Goal: Task Accomplishment & Management: Complete application form

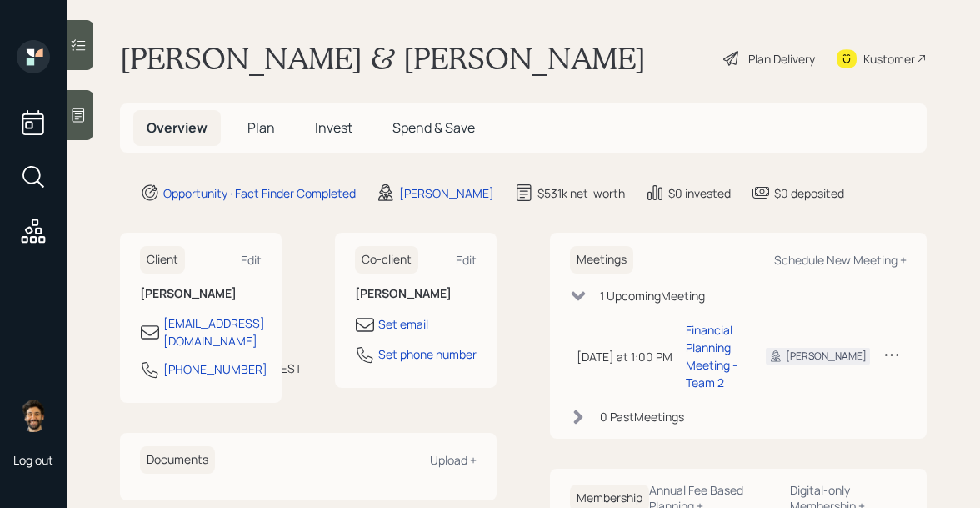
click at [268, 128] on span "Plan" at bounding box center [262, 127] width 28 height 18
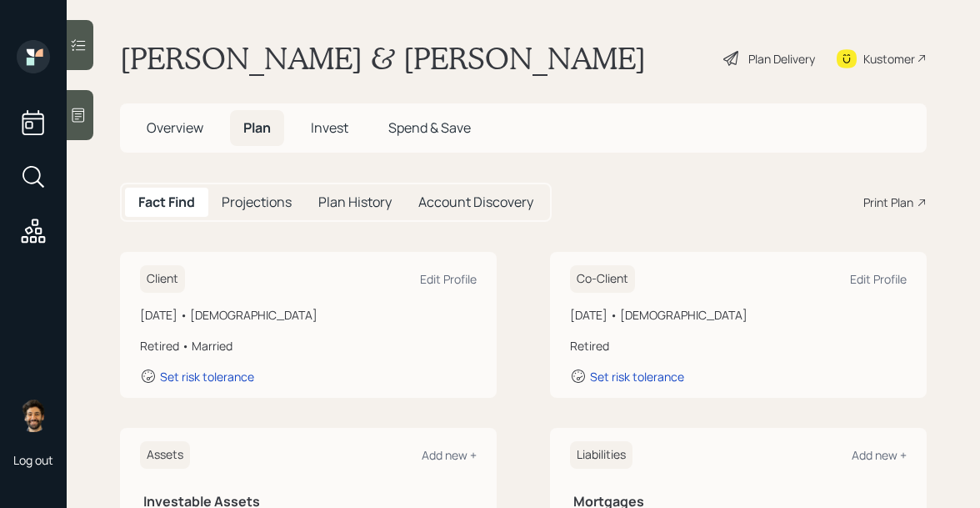
click at [325, 123] on span "Invest" at bounding box center [330, 127] width 38 height 18
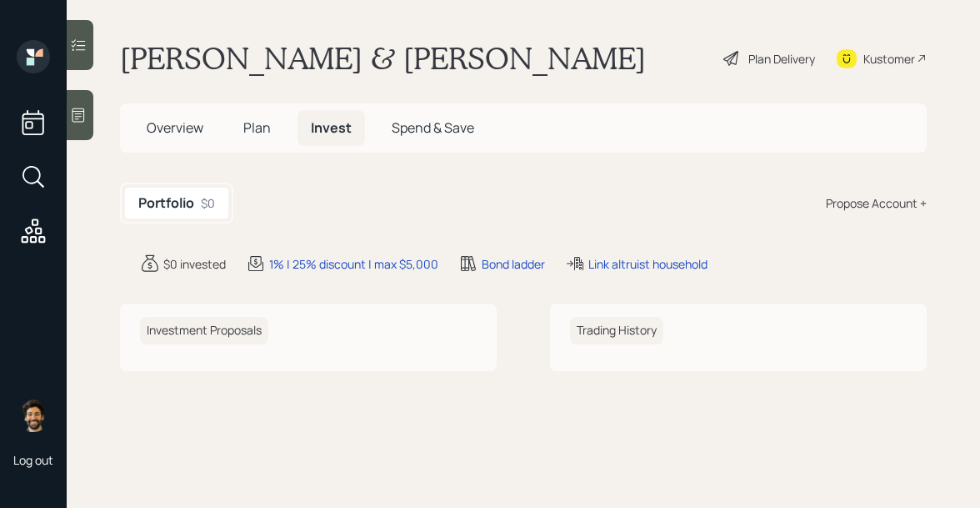
click at [258, 135] on span "Plan" at bounding box center [257, 127] width 28 height 18
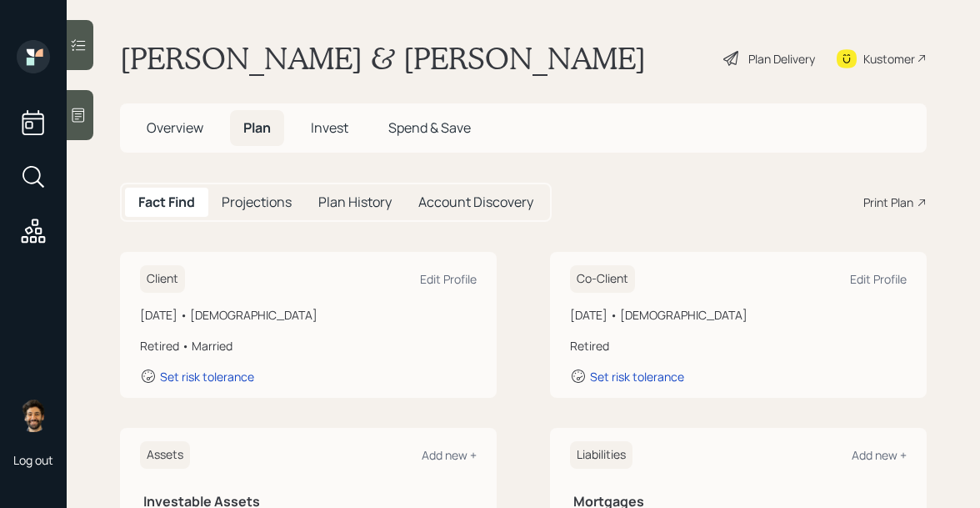
click at [339, 142] on h5 "Invest" at bounding box center [330, 128] width 64 height 36
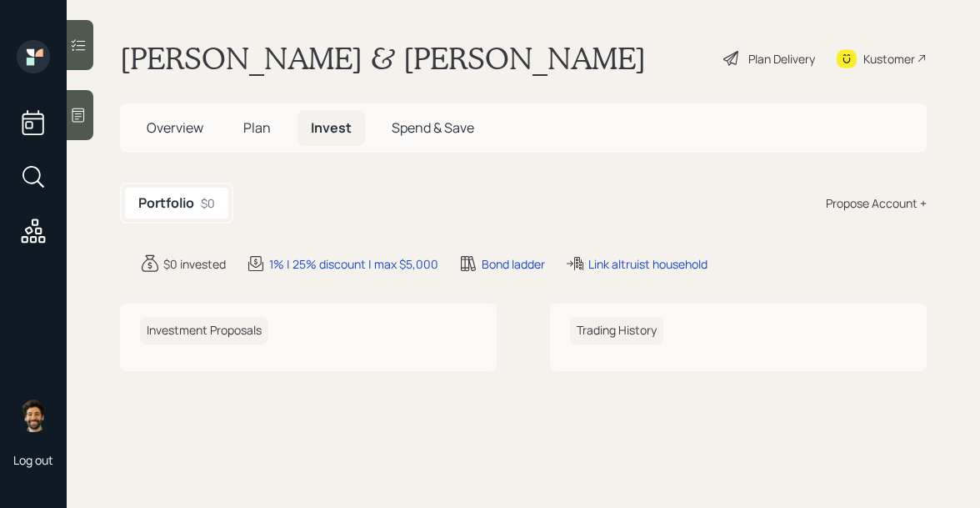
click at [856, 205] on div "Propose Account +" at bounding box center [876, 203] width 101 height 18
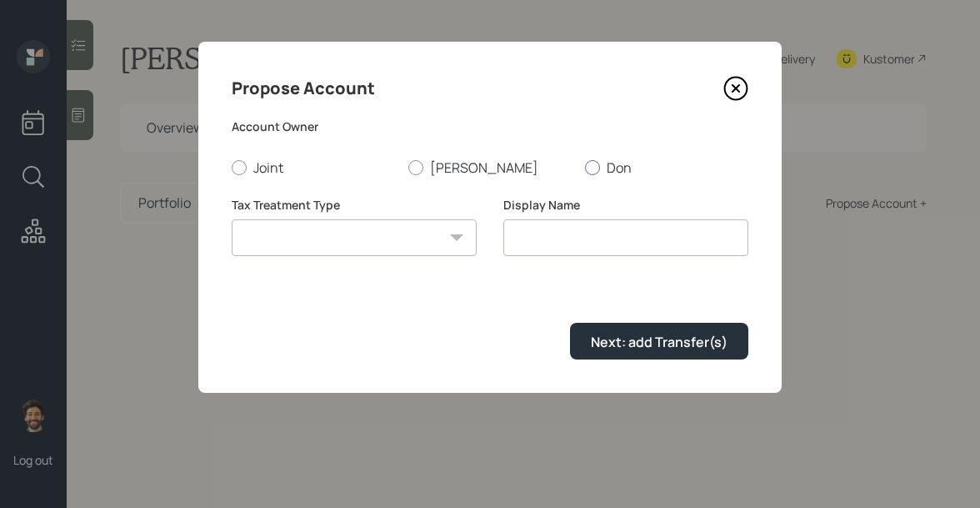
click at [594, 165] on div at bounding box center [592, 167] width 15 height 15
click at [585, 167] on input "Don" at bounding box center [584, 167] width 1 height 1
radio input "true"
click at [352, 233] on select "Roth Taxable Traditional" at bounding box center [354, 237] width 245 height 37
select select "traditional"
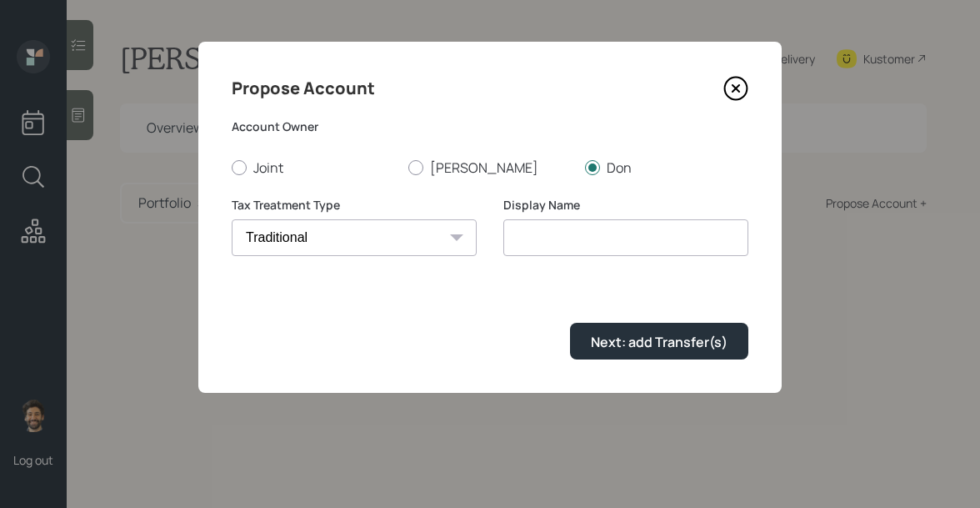
click at [232, 219] on select "Roth Taxable Traditional" at bounding box center [354, 237] width 245 height 37
type input "Traditional"
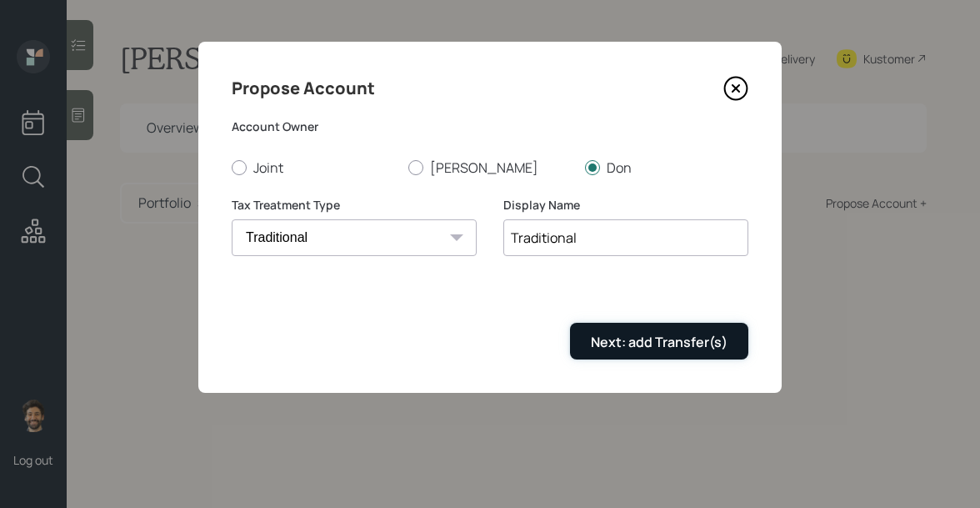
click at [658, 351] on button "Next: add Transfer(s)" at bounding box center [659, 341] width 178 height 36
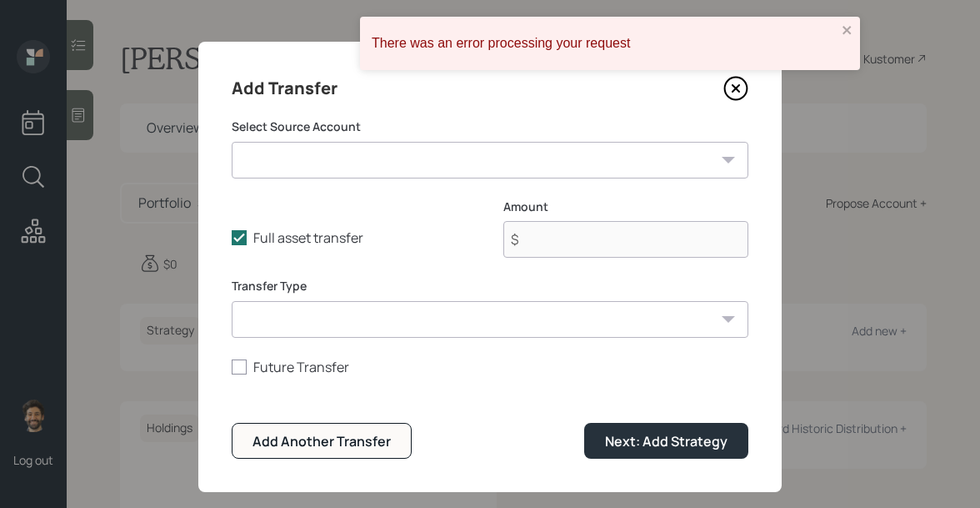
click at [347, 164] on select "Money in the Bank ($250,000 | Emergency Fund) Empower 401k ($70,550 | 401(k))" at bounding box center [490, 160] width 517 height 37
select select "138057e1-a1d8-4f45-a674-c22781b78485"
click at [232, 142] on select "Money in the Bank ($250,000 | Emergency Fund) Empower 401k ($70,550 | 401(k))" at bounding box center [490, 160] width 517 height 37
type input "$ 70,550"
click at [311, 318] on select "ACAT Transfer Non ACAT Transfer Capitalize Rollover Rollover Deposit" at bounding box center [490, 319] width 517 height 37
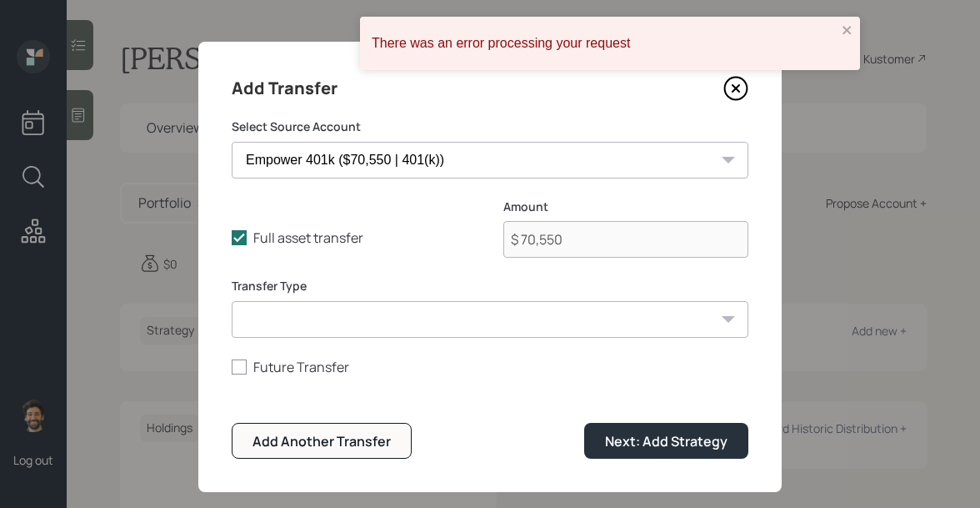
select select "acat_transfer"
click at [232, 301] on select "ACAT Transfer Non ACAT Transfer Capitalize Rollover Rollover Deposit" at bounding box center [490, 319] width 517 height 37
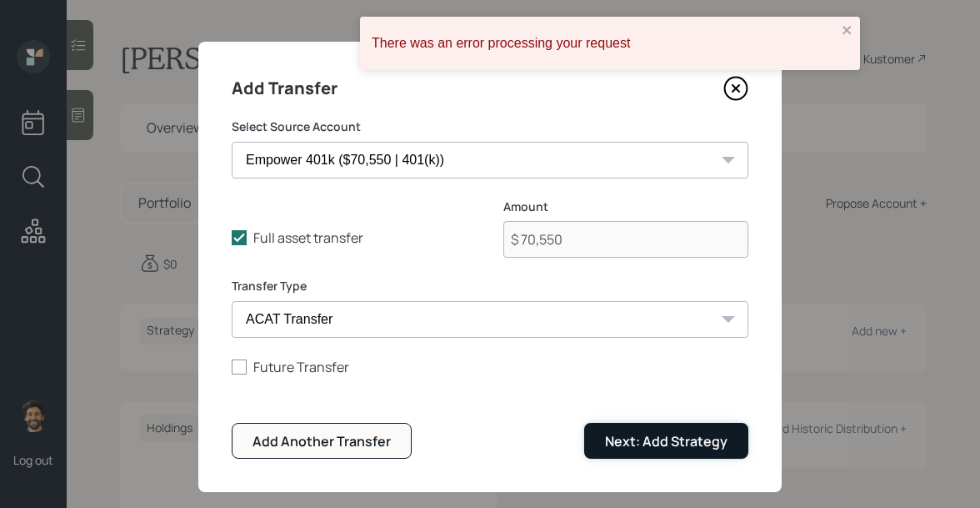
click at [691, 445] on div "Next: Add Strategy" at bounding box center [666, 441] width 123 height 18
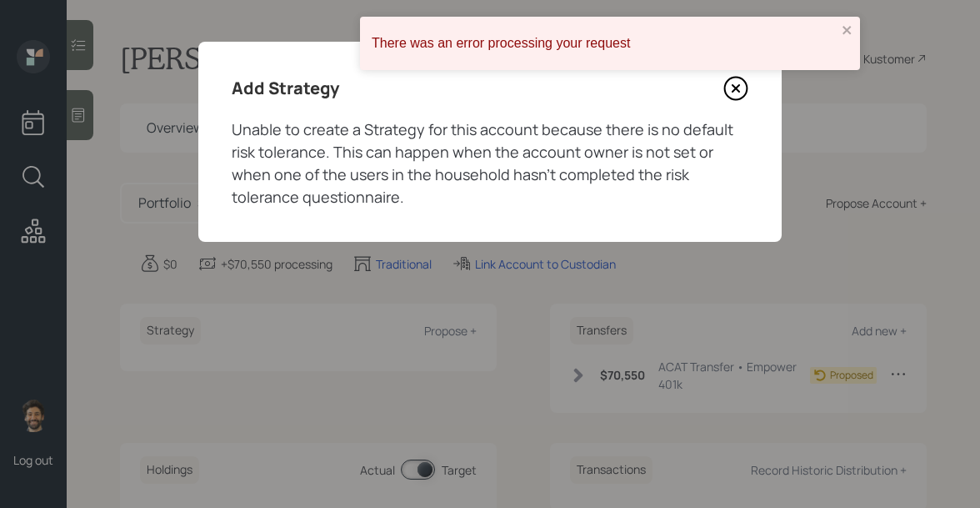
click at [738, 91] on icon at bounding box center [736, 88] width 7 height 7
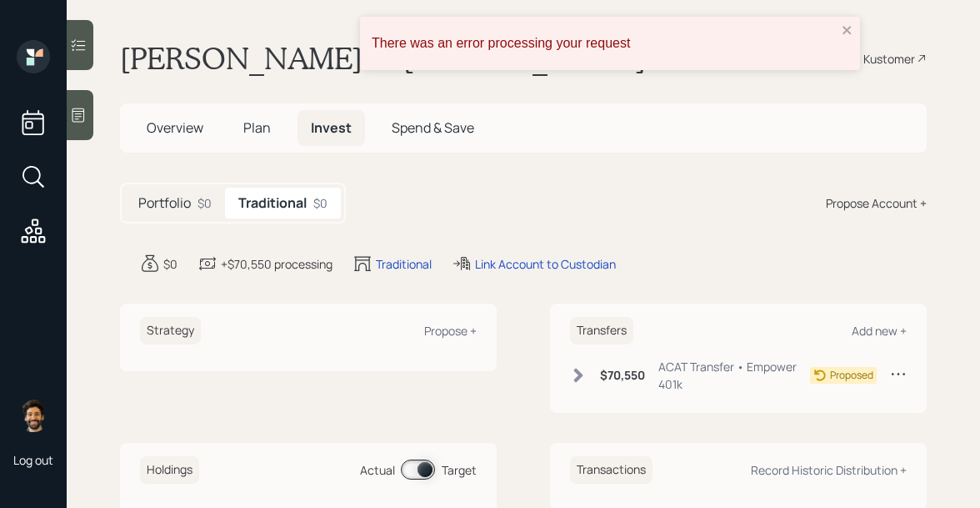
click at [257, 121] on span "Plan" at bounding box center [257, 127] width 28 height 18
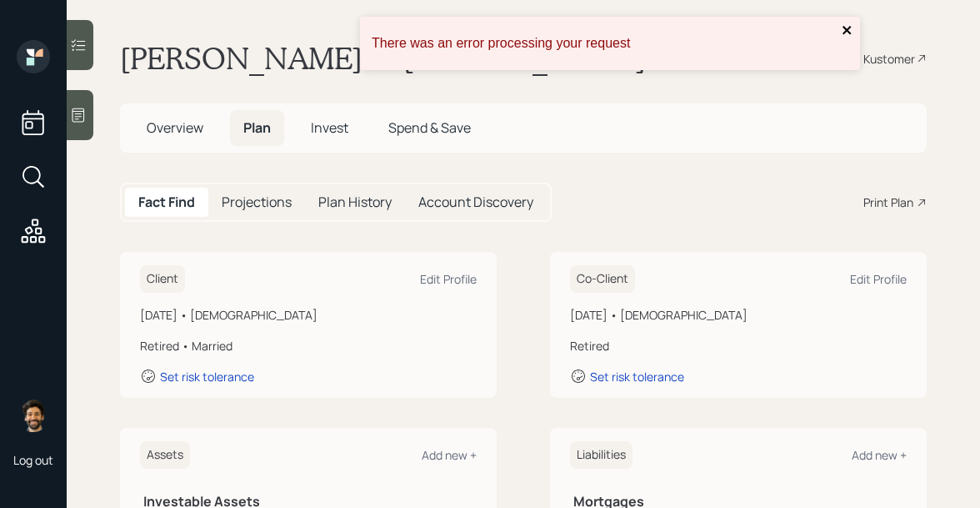
click at [848, 31] on icon "close" at bounding box center [847, 30] width 8 height 8
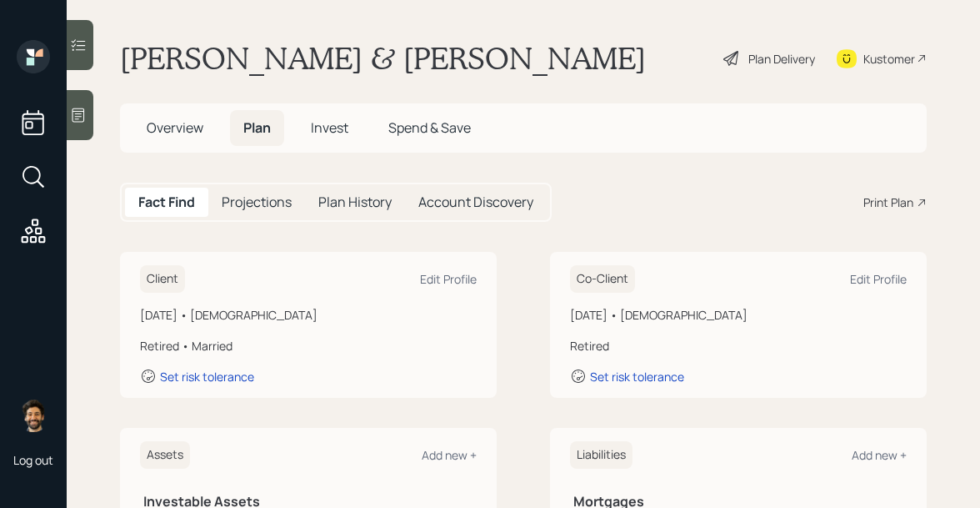
click at [169, 130] on span "Overview" at bounding box center [175, 127] width 57 height 18
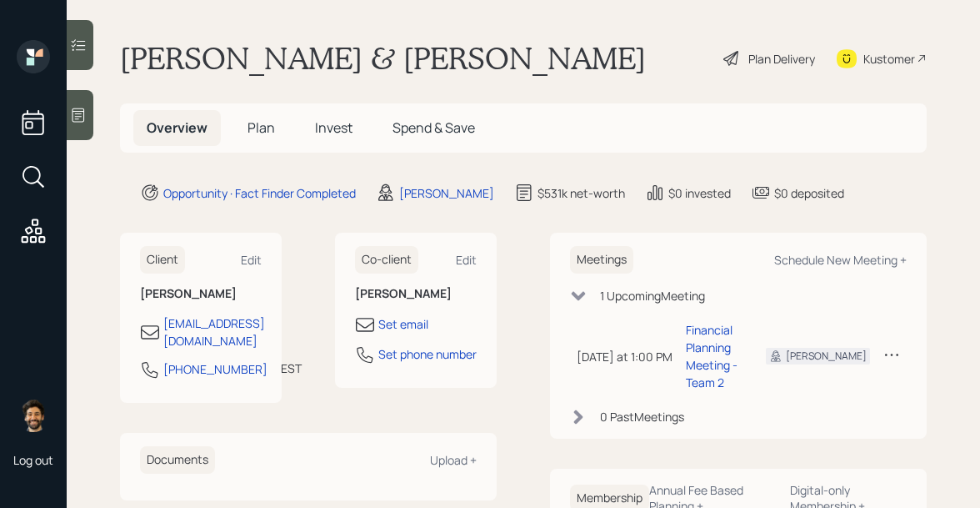
click at [269, 137] on h5 "Plan" at bounding box center [261, 128] width 54 height 36
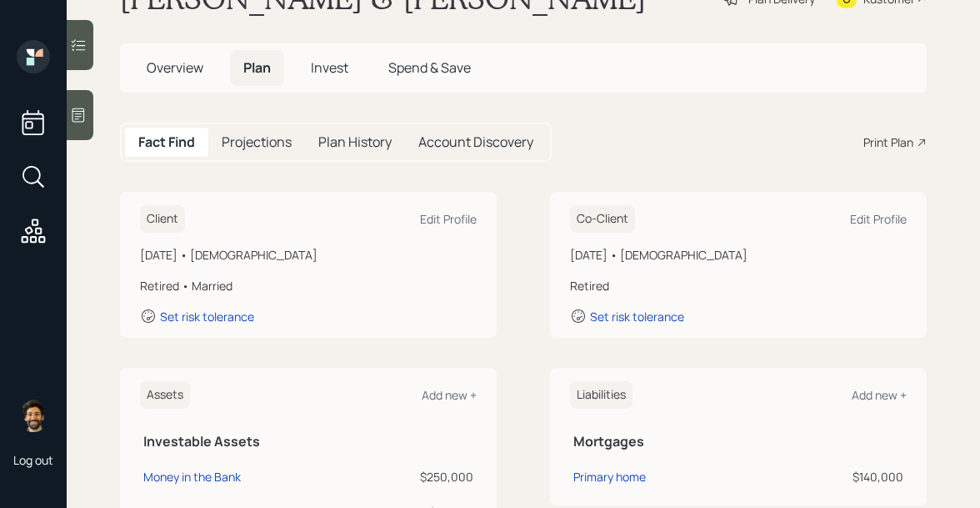
scroll to position [95, 0]
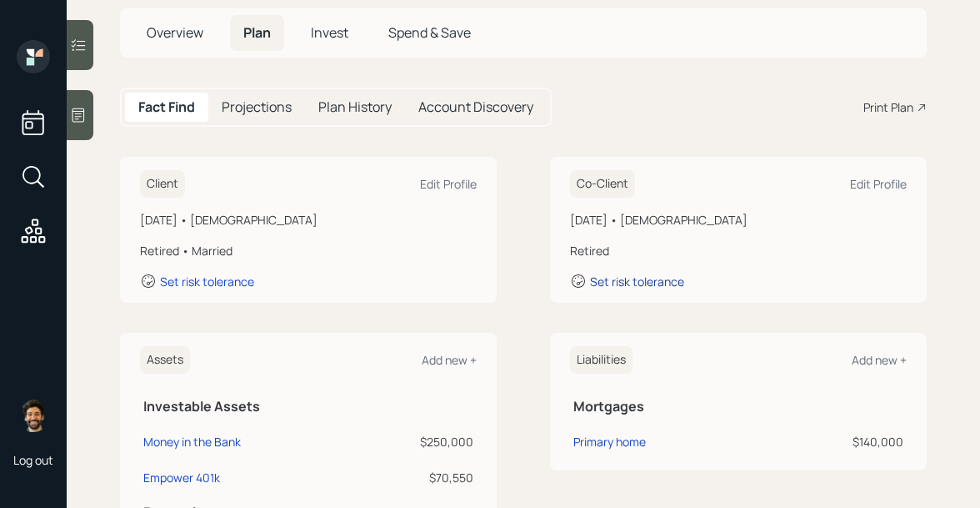
click at [613, 285] on div "Set risk tolerance" at bounding box center [637, 281] width 94 height 16
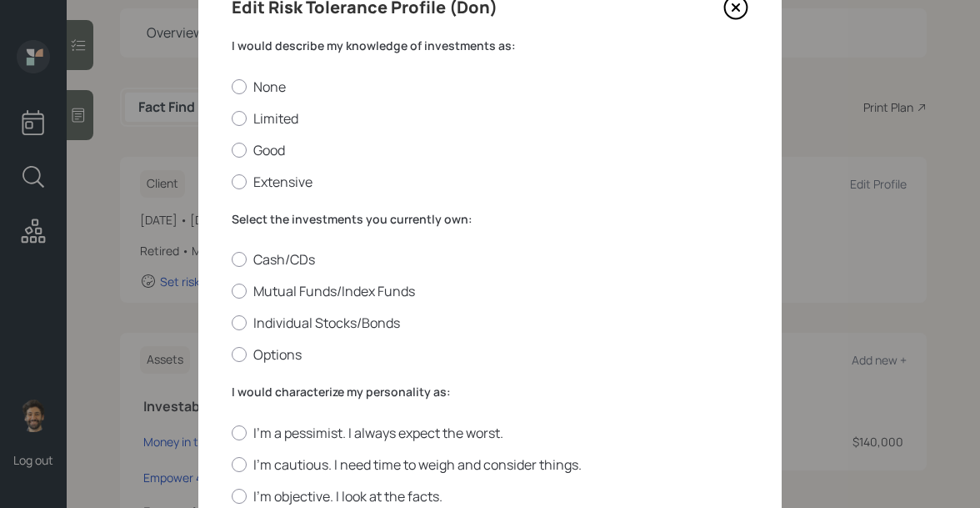
scroll to position [78, 0]
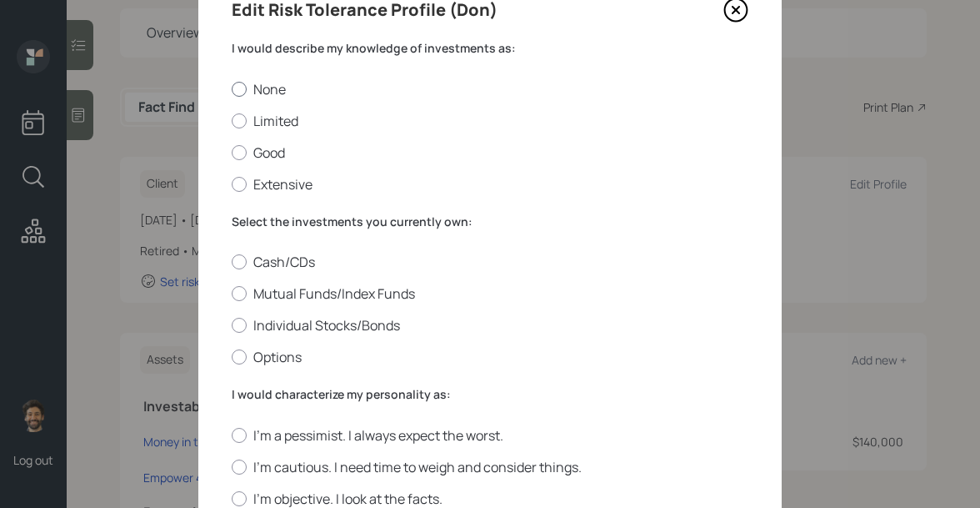
click at [262, 92] on label "None" at bounding box center [490, 89] width 517 height 18
click at [232, 89] on input "None" at bounding box center [231, 88] width 1 height 1
radio input "true"
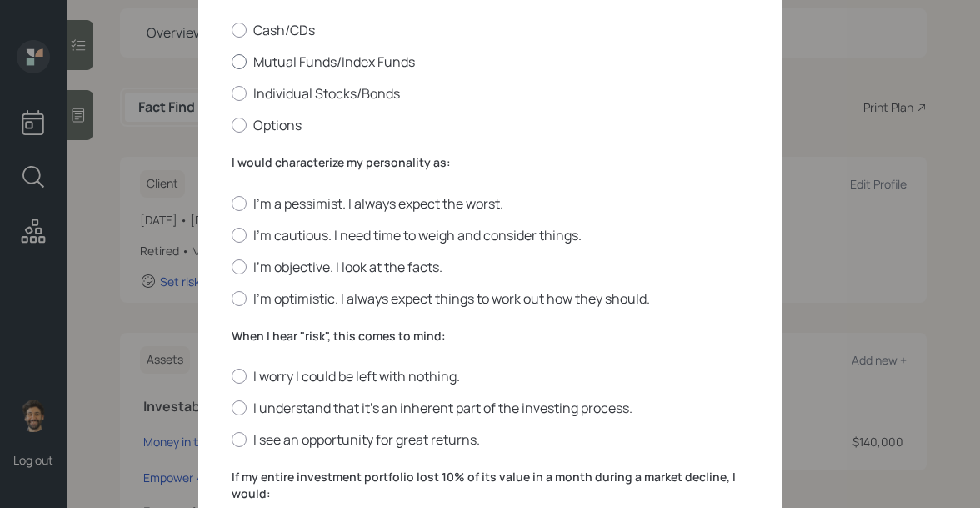
click at [272, 64] on label "Mutual Funds/Index Funds" at bounding box center [490, 62] width 517 height 18
click at [232, 63] on input "Mutual Funds/Index Funds" at bounding box center [231, 62] width 1 height 1
radio input "true"
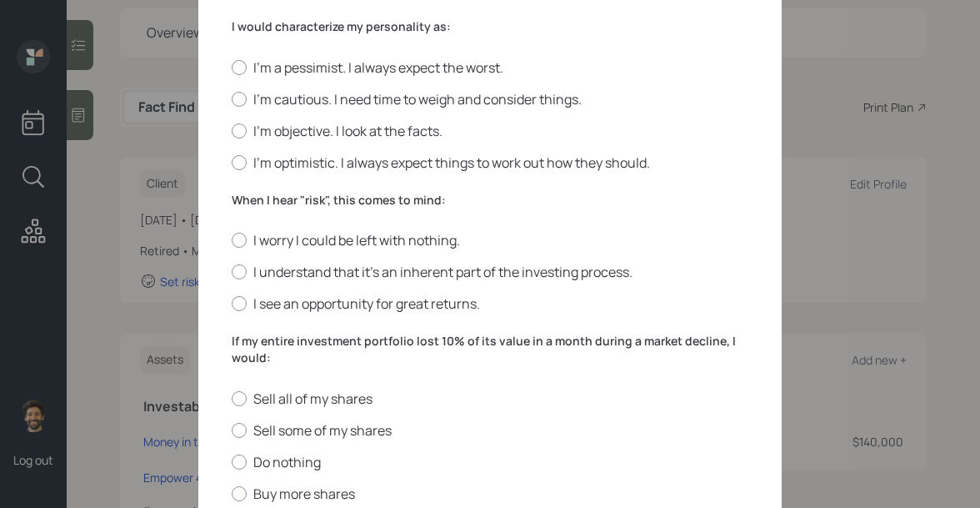
scroll to position [443, 0]
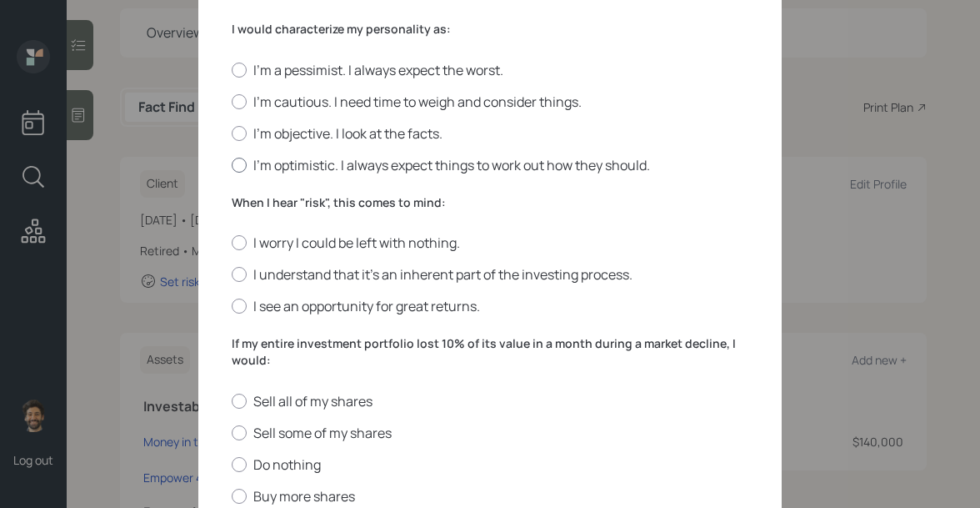
click at [311, 164] on label "I'm optimistic. I always expect things to work out how they should." at bounding box center [490, 165] width 517 height 18
click at [232, 164] on input "I'm optimistic. I always expect things to work out how they should." at bounding box center [231, 164] width 1 height 1
radio input "true"
click at [285, 71] on label "I'm a pessimist. I always expect the worst." at bounding box center [490, 70] width 517 height 18
click at [232, 70] on input "I'm a pessimist. I always expect the worst." at bounding box center [231, 69] width 1 height 1
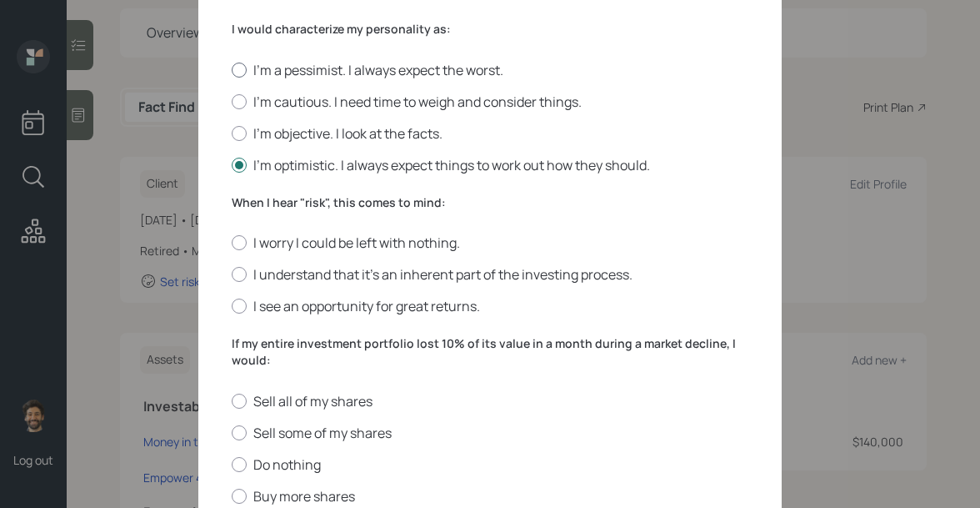
radio input "true"
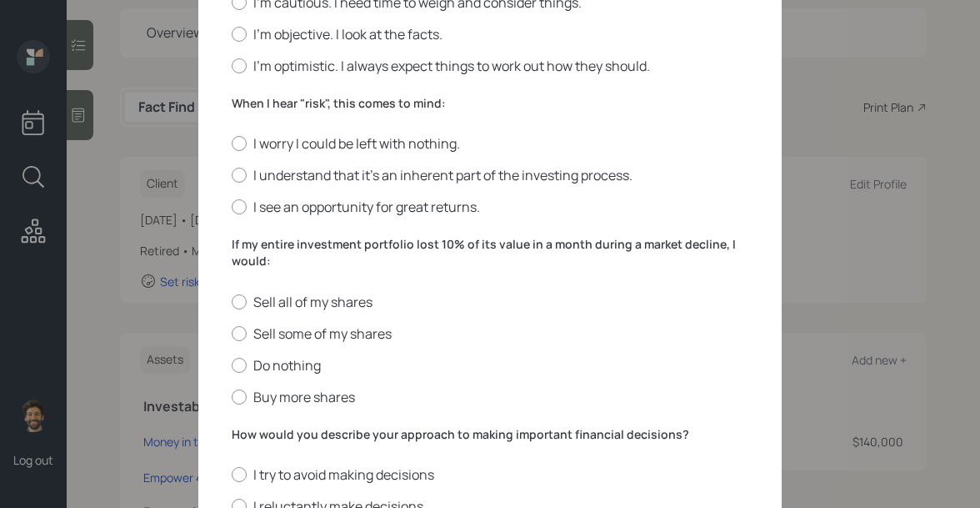
scroll to position [558, 0]
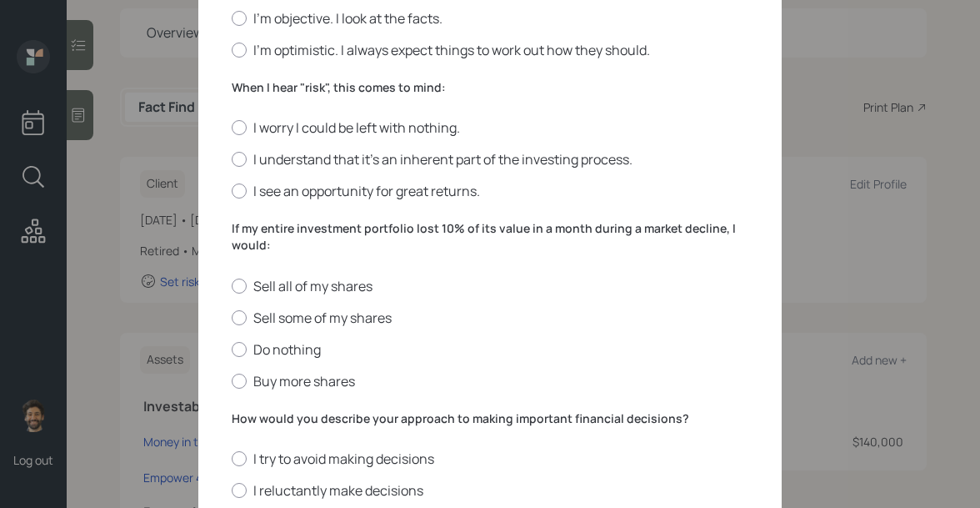
click at [284, 88] on label "When I hear "risk", this comes to mind:" at bounding box center [490, 87] width 517 height 17
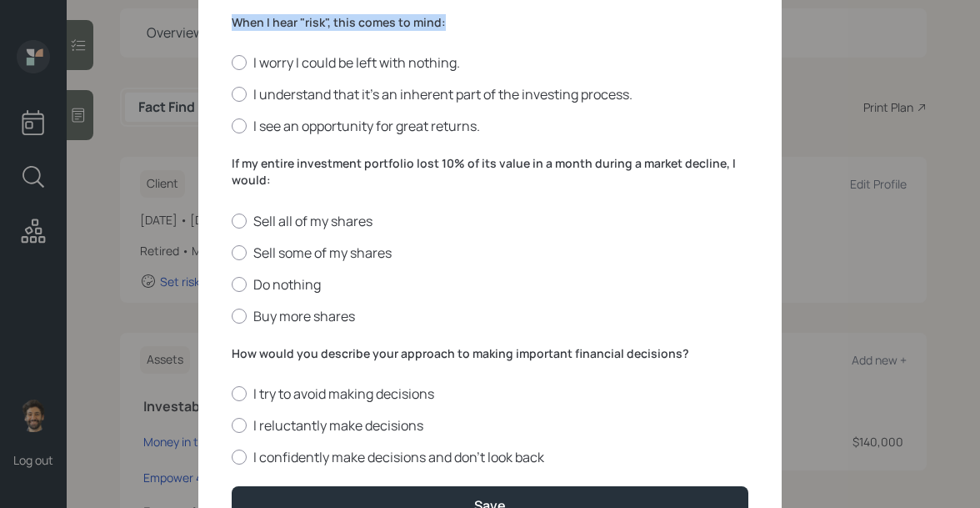
scroll to position [618, 0]
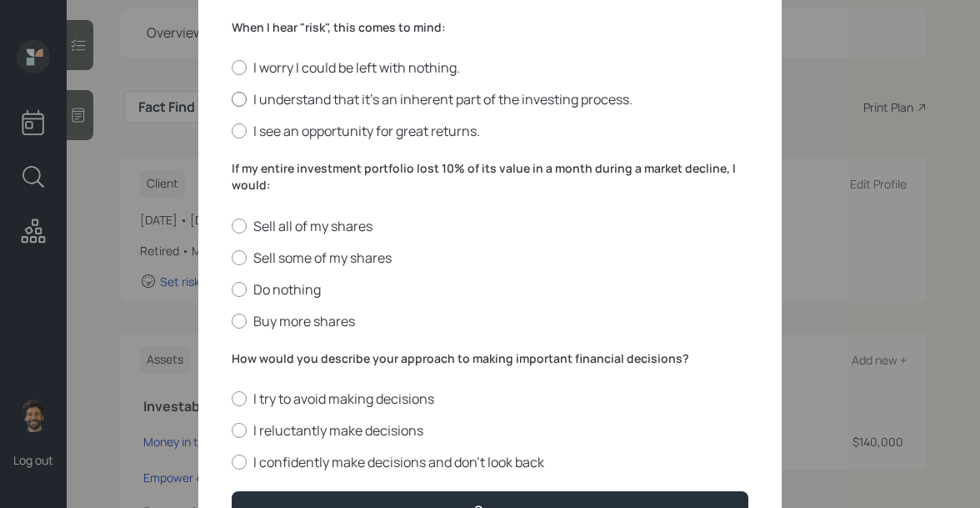
click at [285, 104] on label "I understand that it’s an inherent part of the investing process." at bounding box center [490, 99] width 517 height 18
click at [232, 100] on input "I understand that it’s an inherent part of the investing process." at bounding box center [231, 99] width 1 height 1
radio input "true"
click at [253, 285] on label "Do nothing" at bounding box center [490, 289] width 517 height 18
click at [232, 288] on input "Do nothing" at bounding box center [231, 288] width 1 height 1
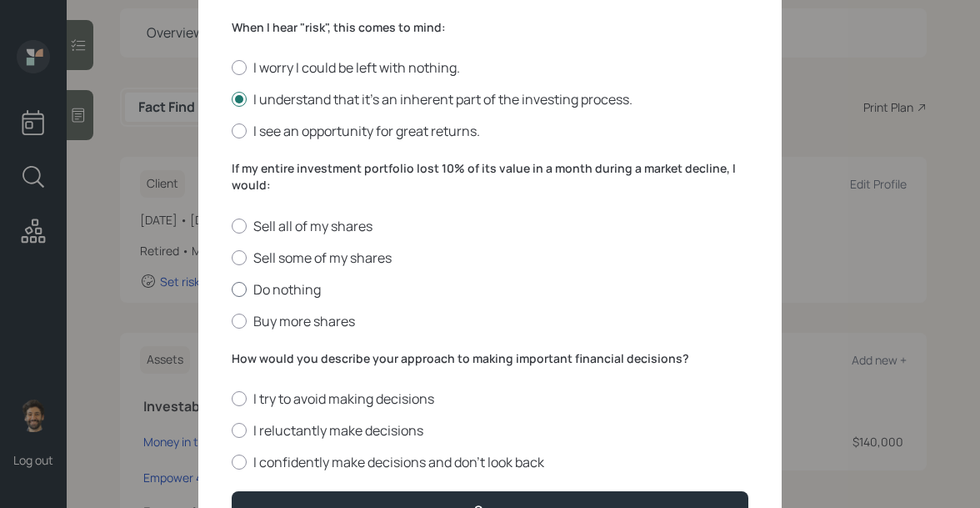
radio input "true"
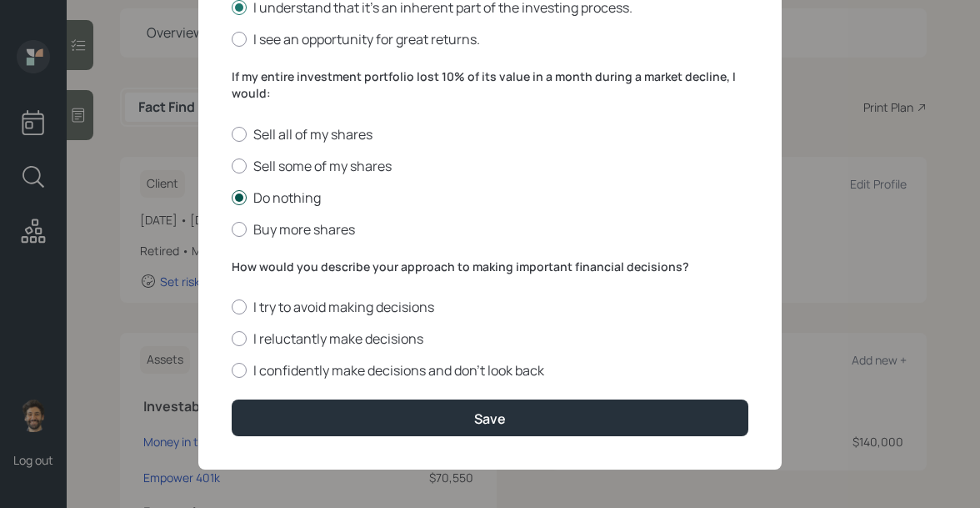
scroll to position [713, 0]
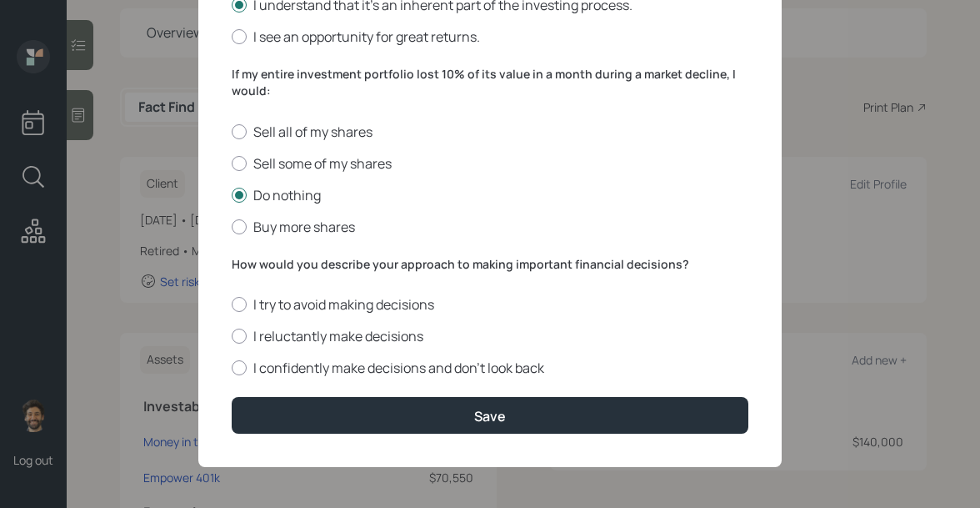
click at [278, 261] on label "How would you describe your approach to making important financial decisions?" at bounding box center [490, 264] width 517 height 17
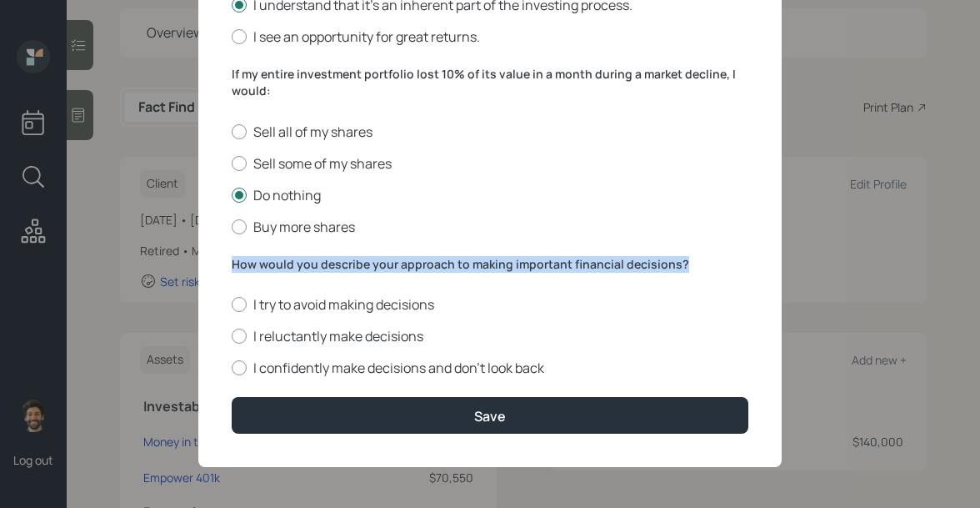
click at [278, 261] on label "How would you describe your approach to making important financial decisions?" at bounding box center [490, 264] width 517 height 17
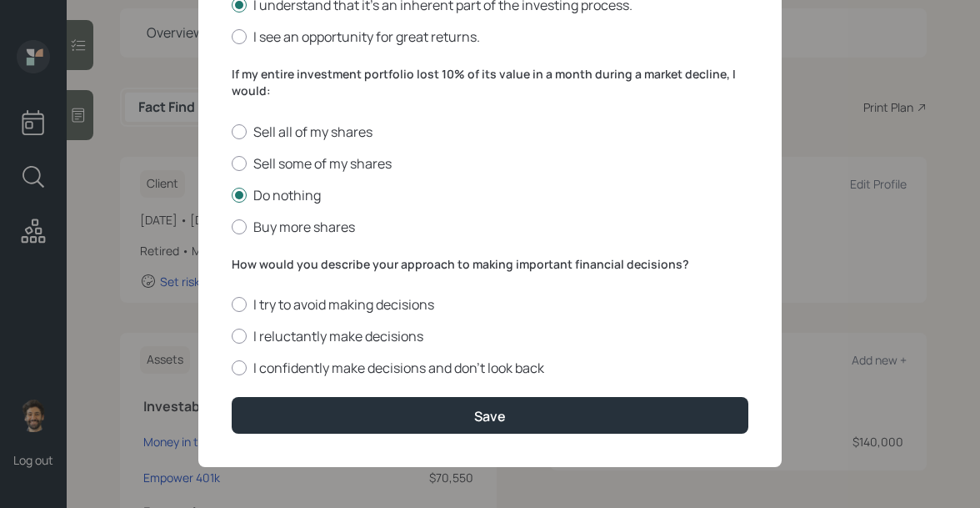
click at [331, 113] on div "If my entire investment portfolio lost 10% of its value in a month during a mar…" at bounding box center [490, 150] width 517 height 169
click at [248, 332] on label "I reluctantly make decisions" at bounding box center [490, 336] width 517 height 18
click at [232, 336] on input "I reluctantly make decisions" at bounding box center [231, 336] width 1 height 1
radio input "true"
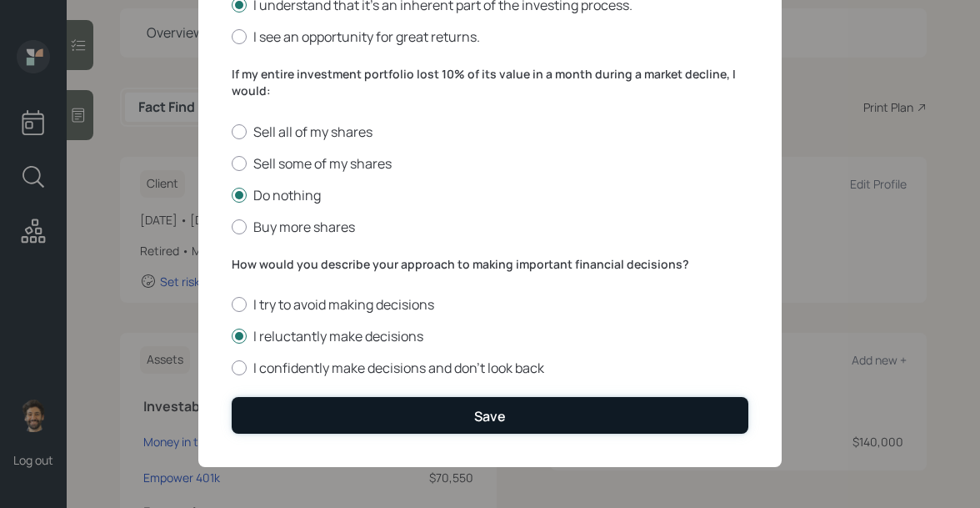
click at [278, 403] on button "Save" at bounding box center [490, 415] width 517 height 36
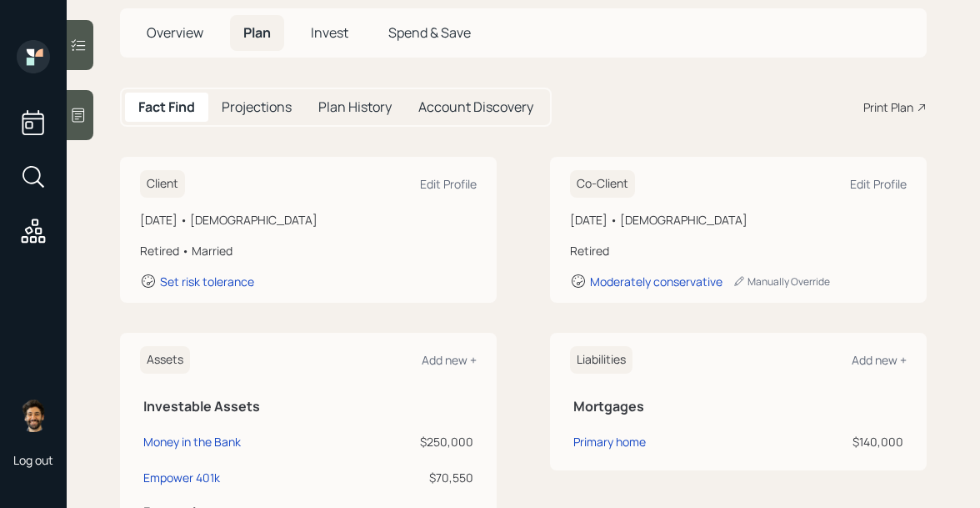
click at [315, 29] on span "Invest" at bounding box center [330, 32] width 38 height 18
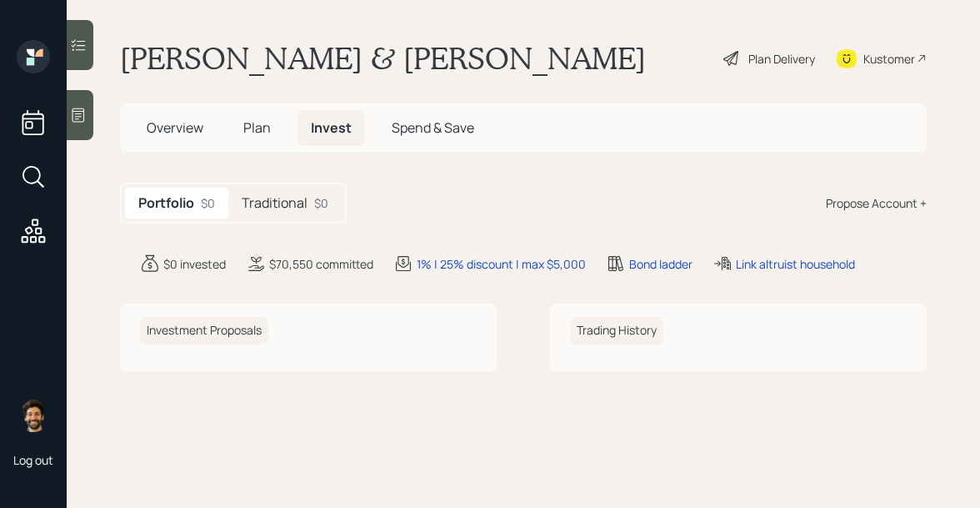
click at [297, 203] on h5 "Traditional" at bounding box center [275, 203] width 66 height 16
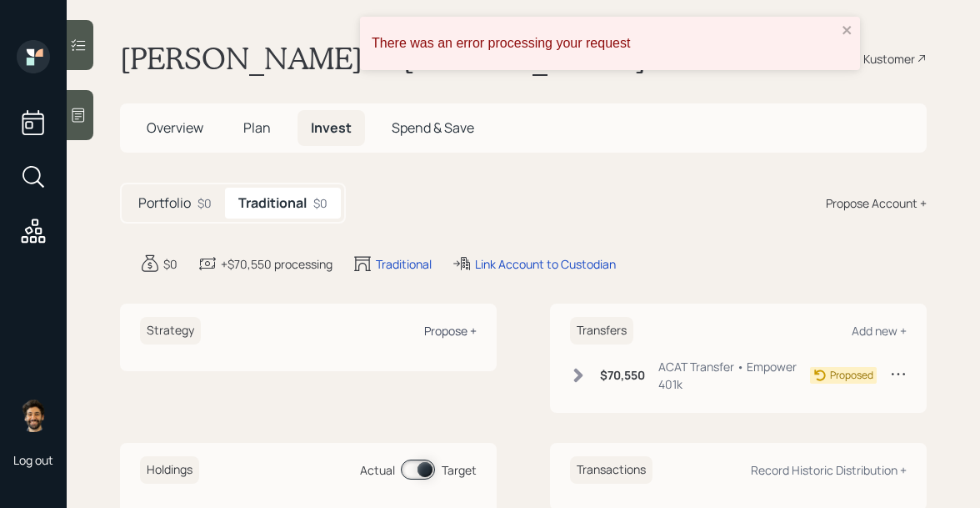
click at [458, 332] on div "Propose +" at bounding box center [450, 331] width 53 height 16
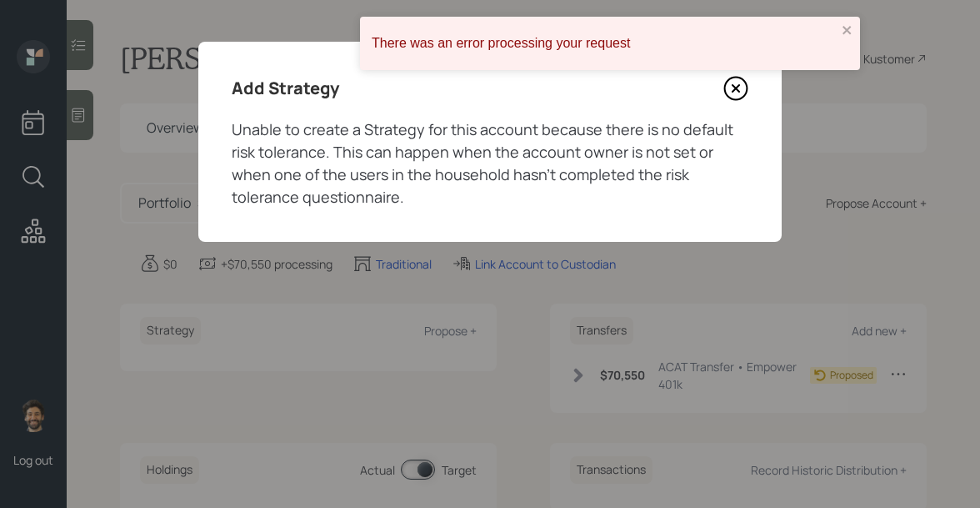
click at [736, 97] on icon at bounding box center [735, 88] width 25 height 25
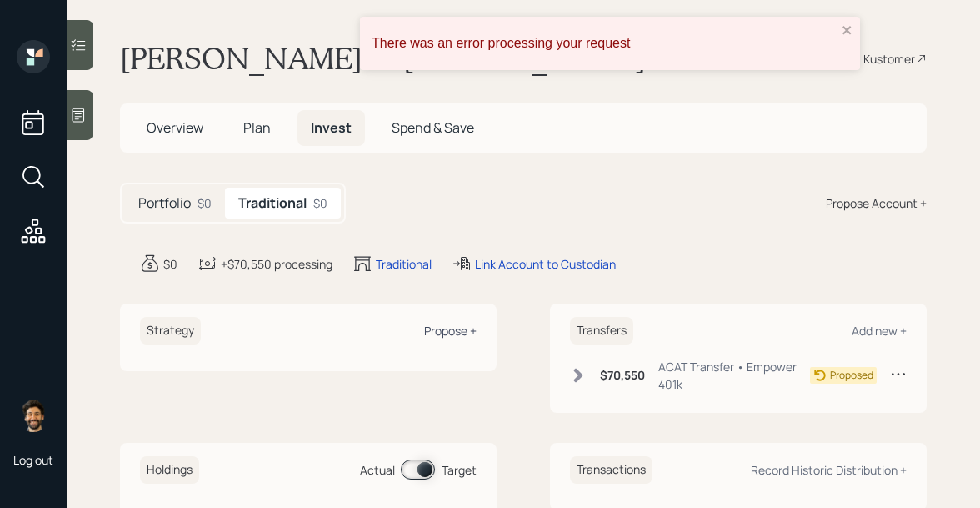
click at [435, 332] on div "Propose +" at bounding box center [450, 331] width 53 height 16
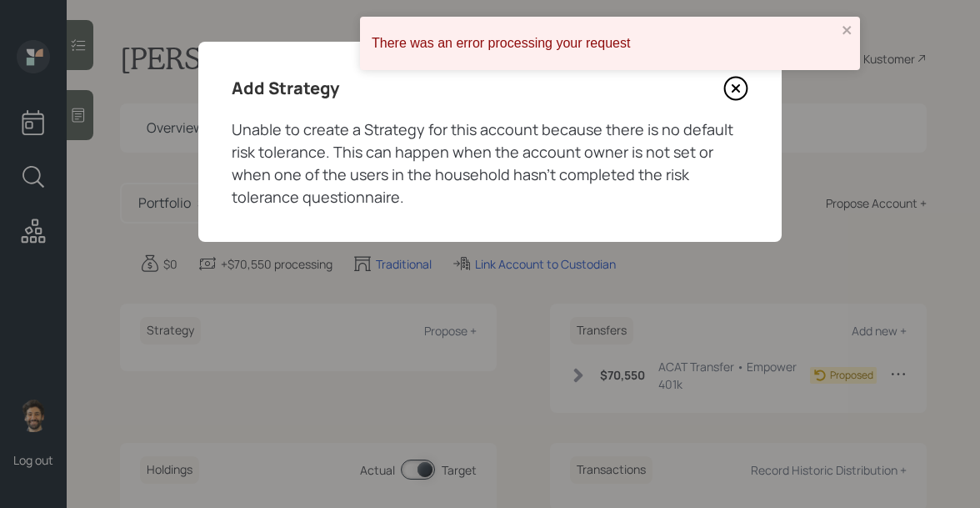
click at [738, 92] on icon at bounding box center [735, 88] width 25 height 25
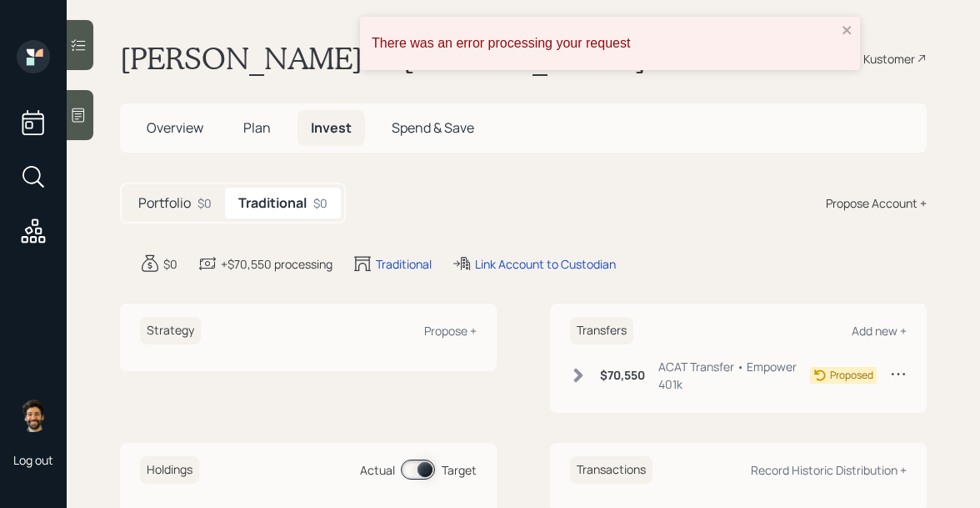
click at [252, 130] on span "Plan" at bounding box center [257, 127] width 28 height 18
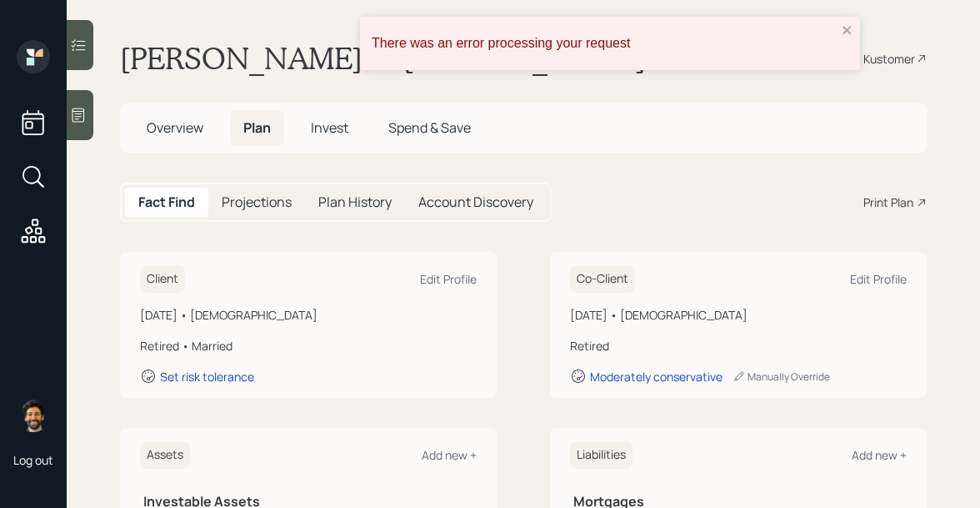
click at [189, 133] on span "Overview" at bounding box center [175, 127] width 57 height 18
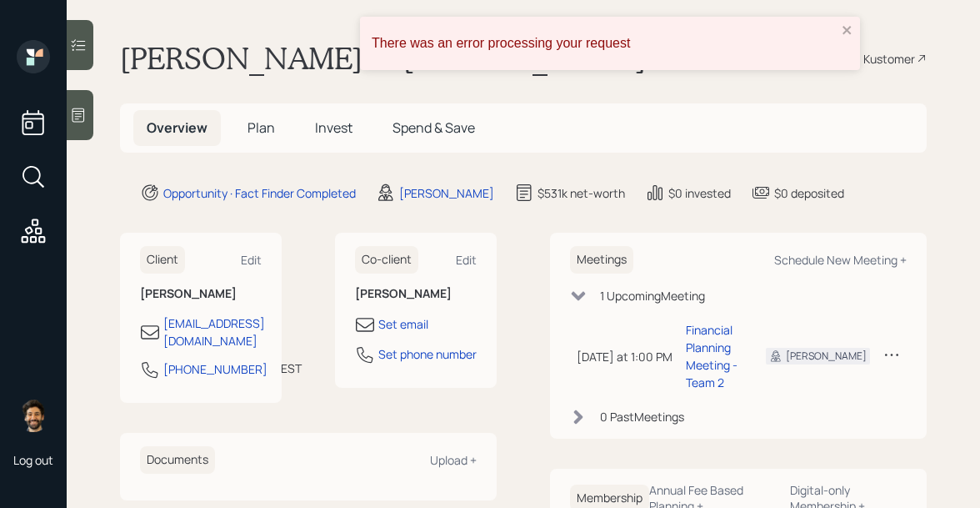
click at [261, 123] on span "Plan" at bounding box center [262, 127] width 28 height 18
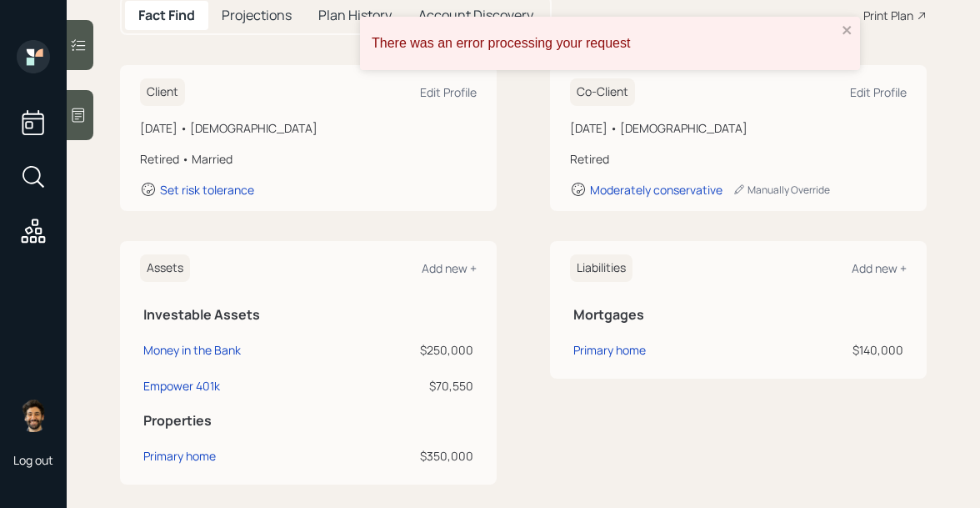
scroll to position [288, 0]
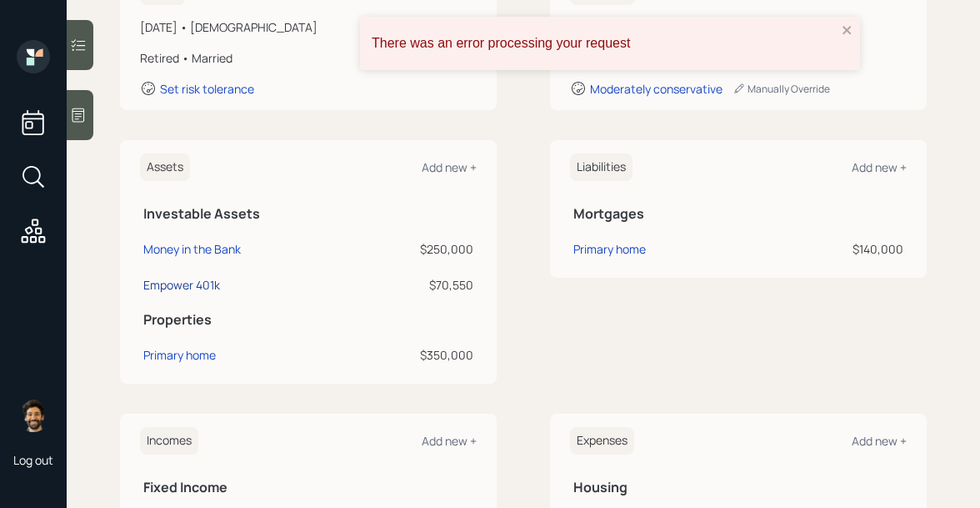
click at [198, 283] on div "Empower 401k" at bounding box center [181, 285] width 77 height 18
select select "company_sponsored"
select select "balanced"
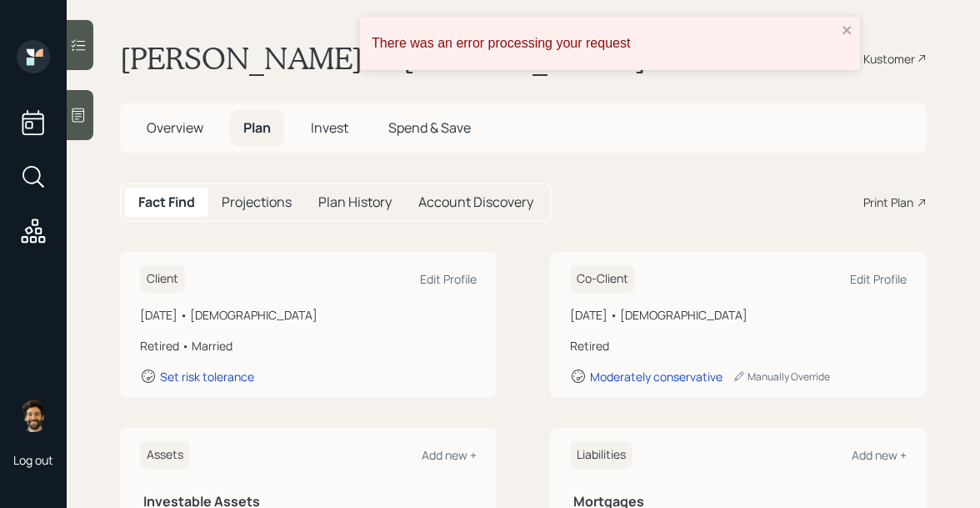
click at [328, 133] on span "Invest" at bounding box center [330, 127] width 38 height 18
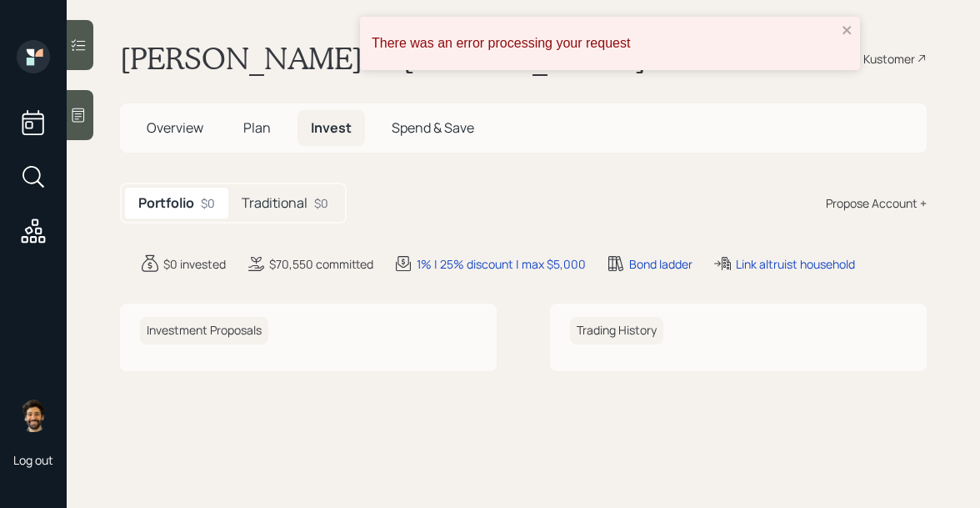
click at [317, 197] on div "$0" at bounding box center [321, 203] width 14 height 18
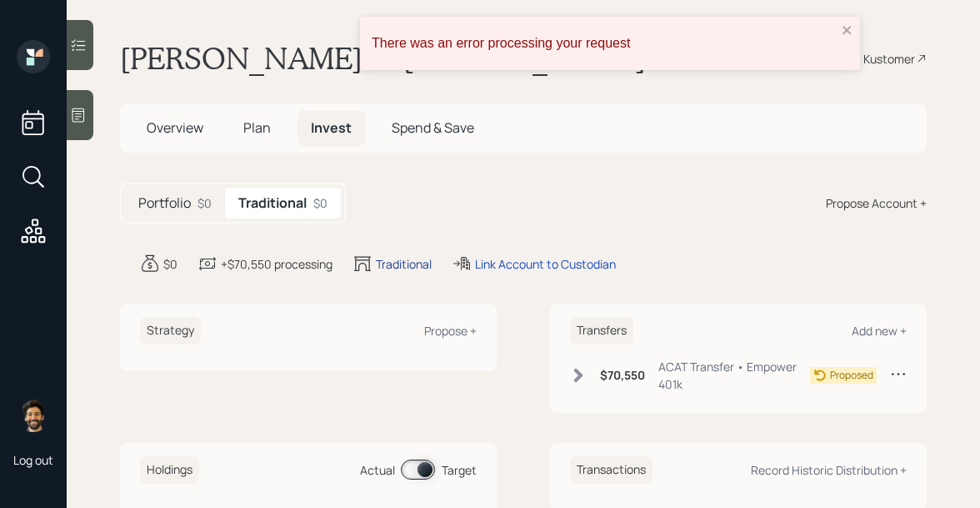
click at [394, 263] on div "Traditional" at bounding box center [404, 264] width 56 height 18
select select "traditional"
click at [456, 330] on div "Propose +" at bounding box center [450, 331] width 53 height 16
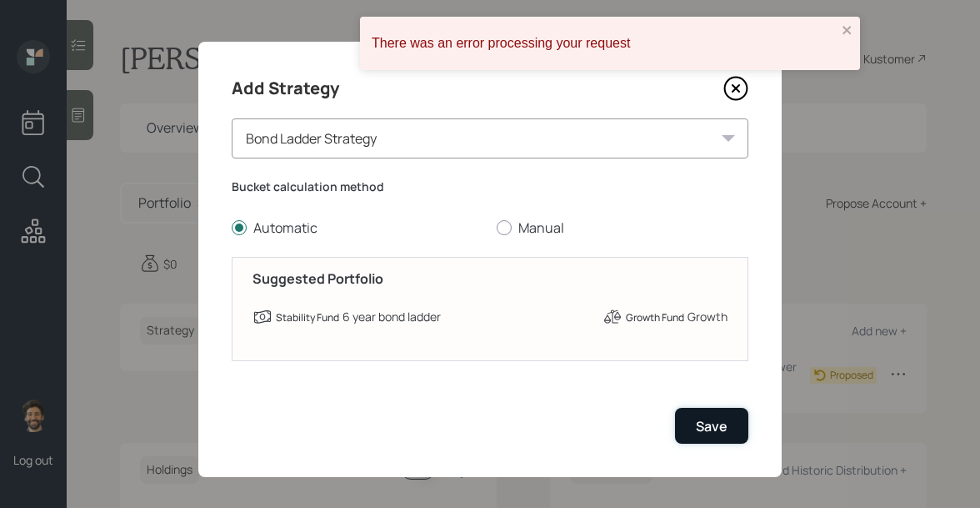
click at [691, 418] on button "Save" at bounding box center [711, 426] width 73 height 36
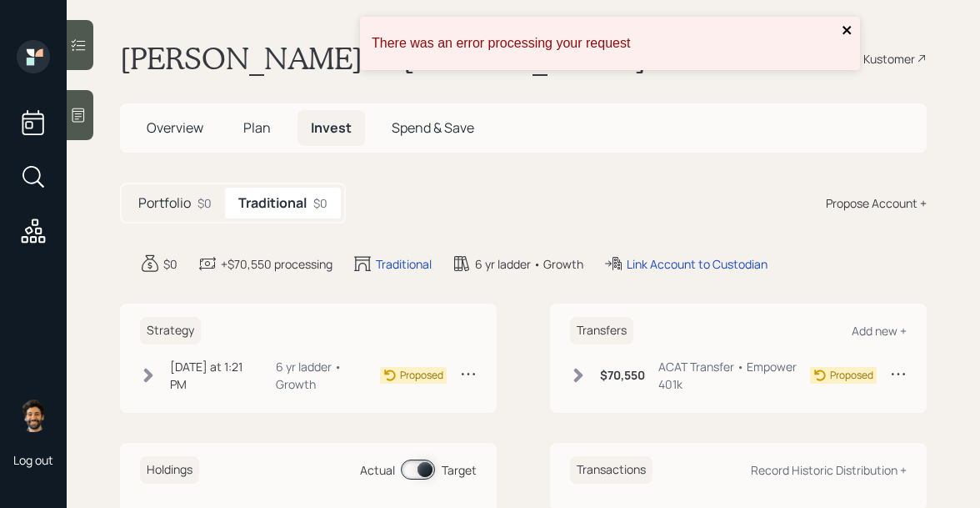
click at [848, 28] on icon "close" at bounding box center [847, 30] width 8 height 8
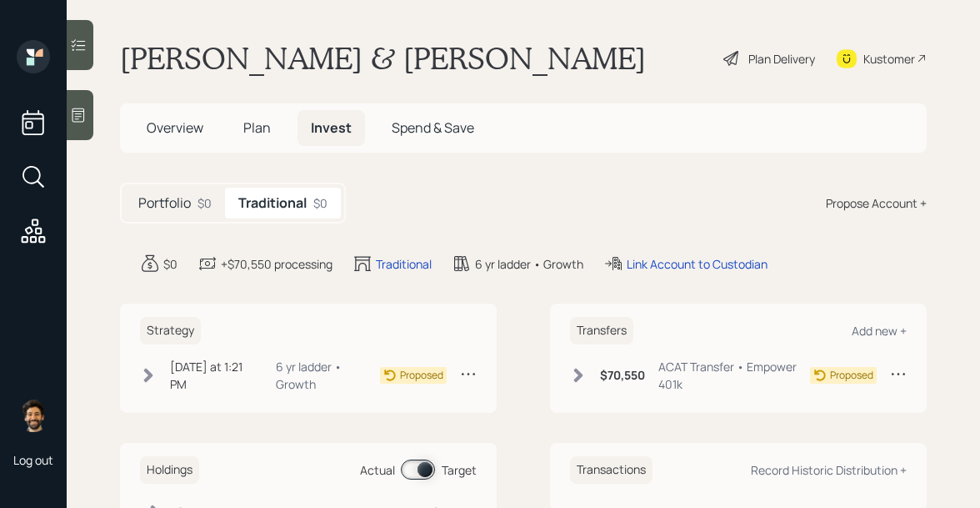
click at [248, 122] on span "Plan" at bounding box center [257, 127] width 28 height 18
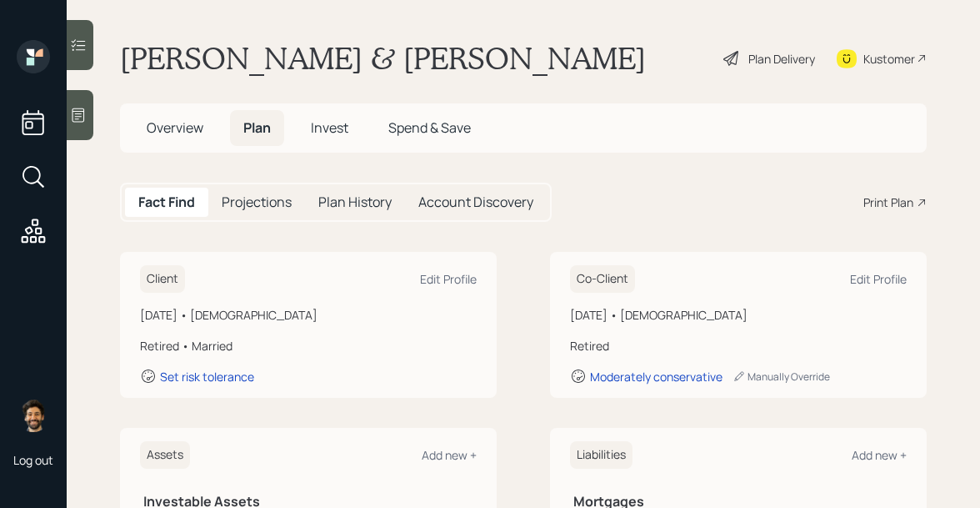
scroll to position [2, 0]
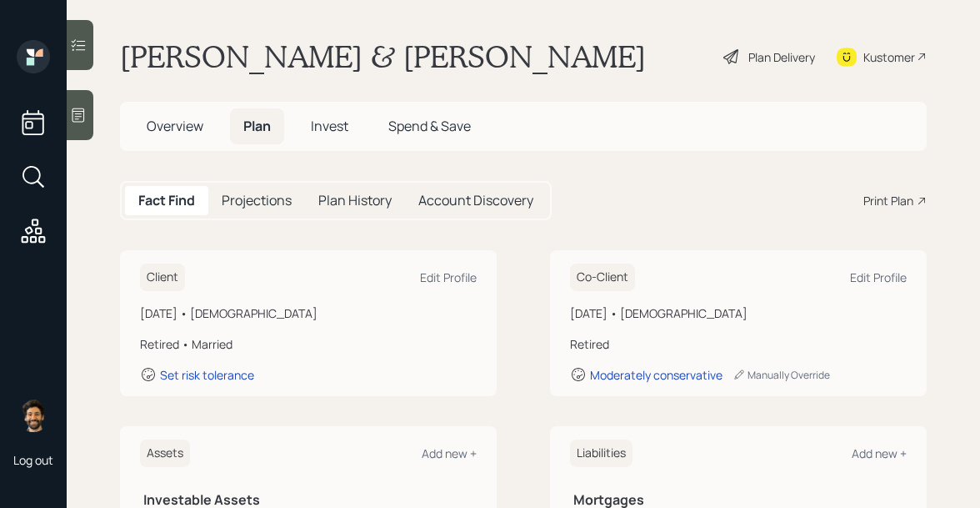
click at [783, 63] on div "Plan Delivery" at bounding box center [781, 57] width 67 height 18
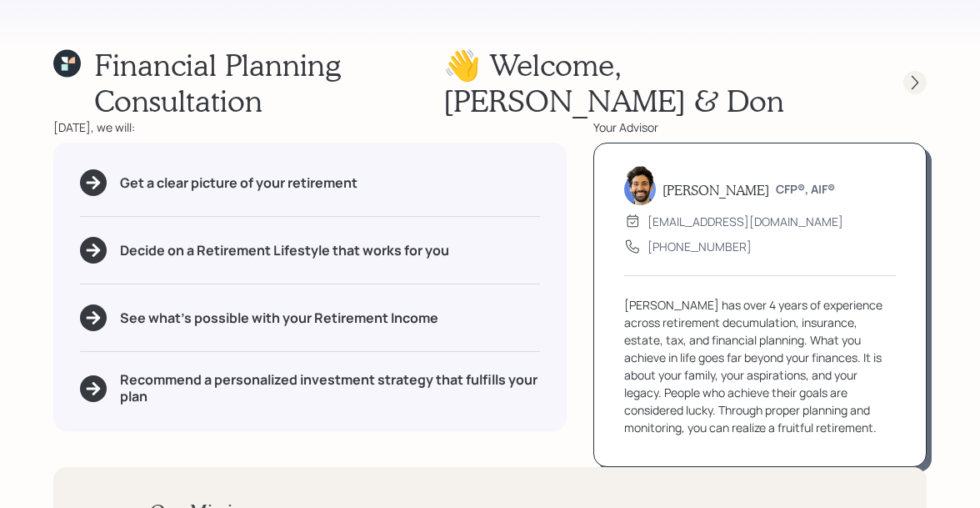
click at [917, 73] on div at bounding box center [914, 82] width 23 height 23
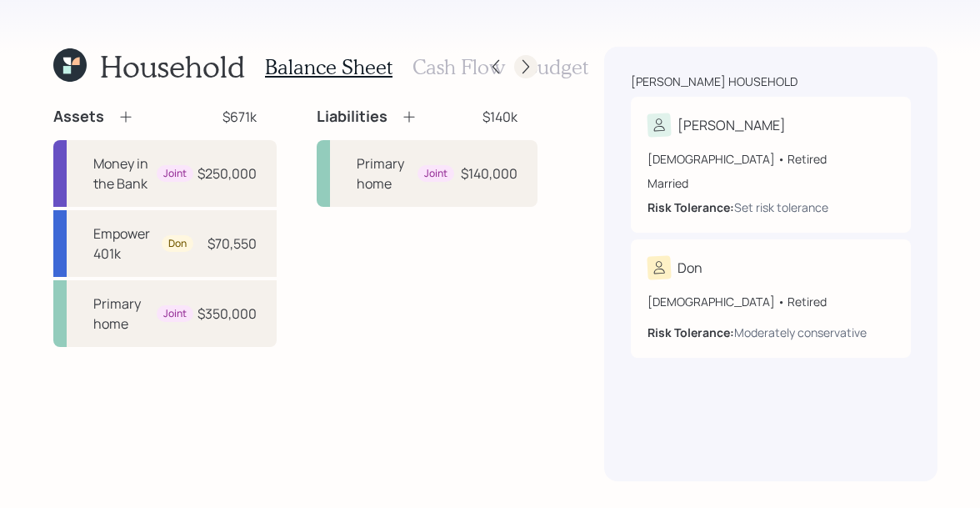
click at [526, 65] on icon at bounding box center [526, 66] width 17 height 17
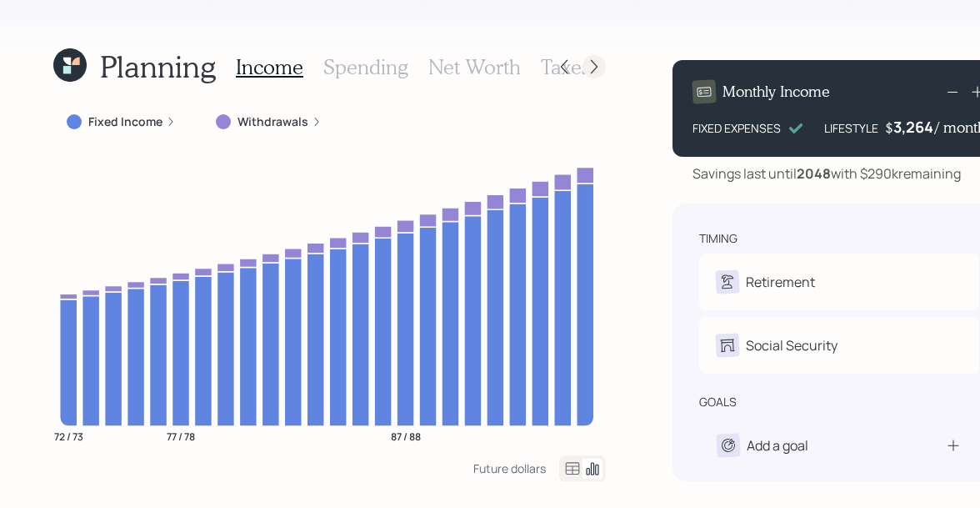
click at [586, 59] on icon at bounding box center [594, 66] width 17 height 17
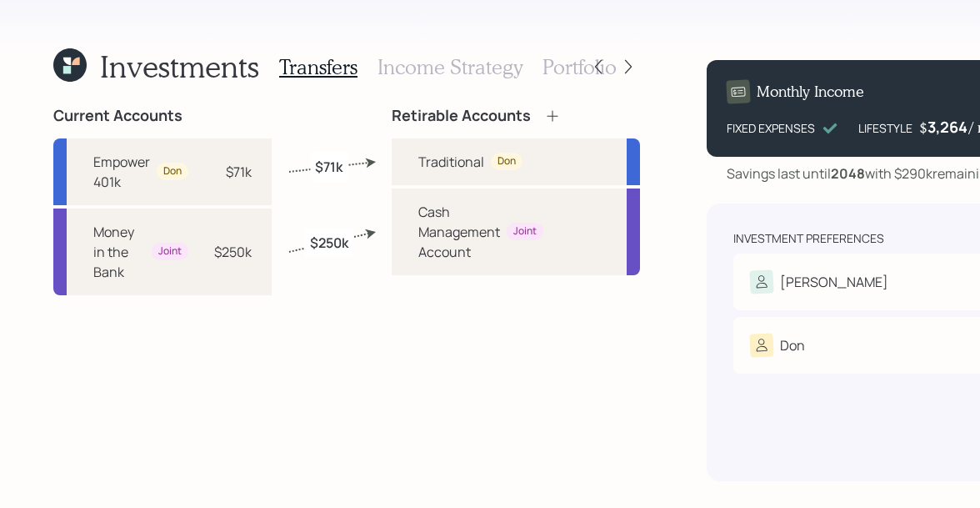
click at [446, 63] on h3 "Income Strategy" at bounding box center [450, 67] width 145 height 24
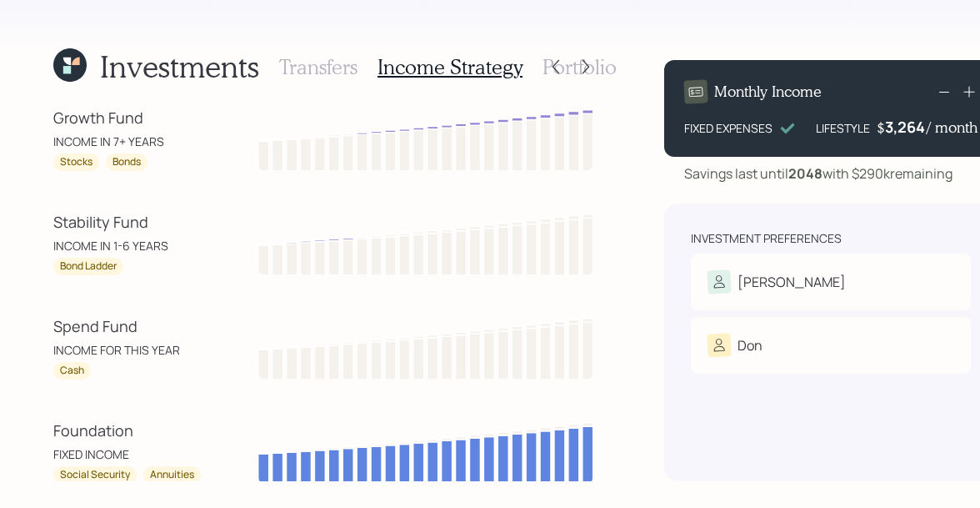
click at [121, 456] on div "FIXED INCOME" at bounding box center [128, 454] width 150 height 18
drag, startPoint x: 134, startPoint y: 454, endPoint x: 39, endPoint y: 431, distance: 97.8
click at [39, 431] on div "Investments Transfers Income Strategy Portfolio Growth Fund INCOME IN 7+ YEARS …" at bounding box center [490, 254] width 980 height 508
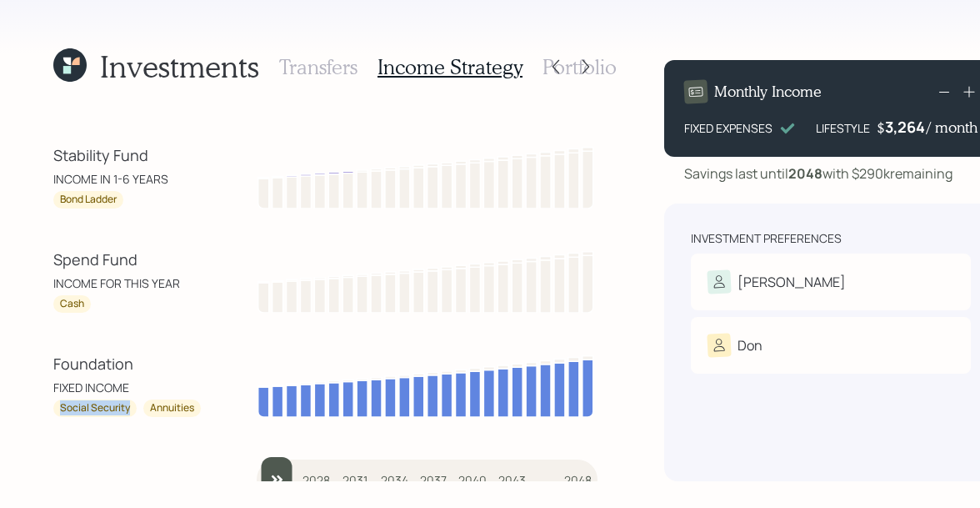
scroll to position [87, 0]
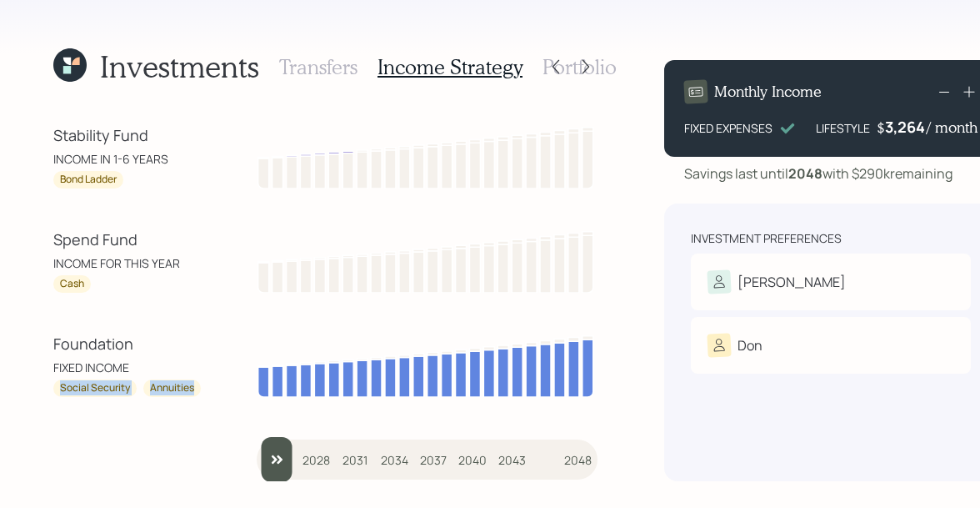
drag, startPoint x: 63, startPoint y: 475, endPoint x: 195, endPoint y: 390, distance: 157.4
click at [195, 390] on div "Social Security Annuities" at bounding box center [128, 388] width 150 height 18
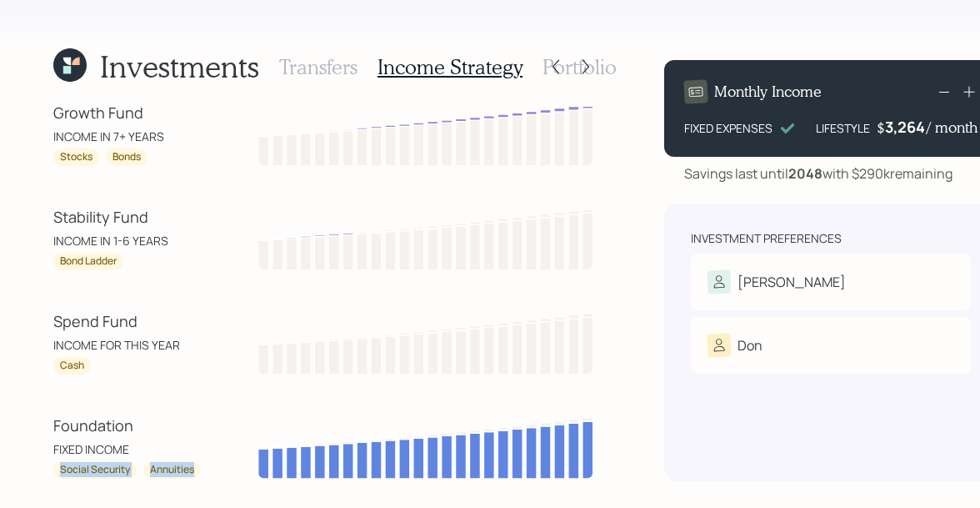
scroll to position [0, 0]
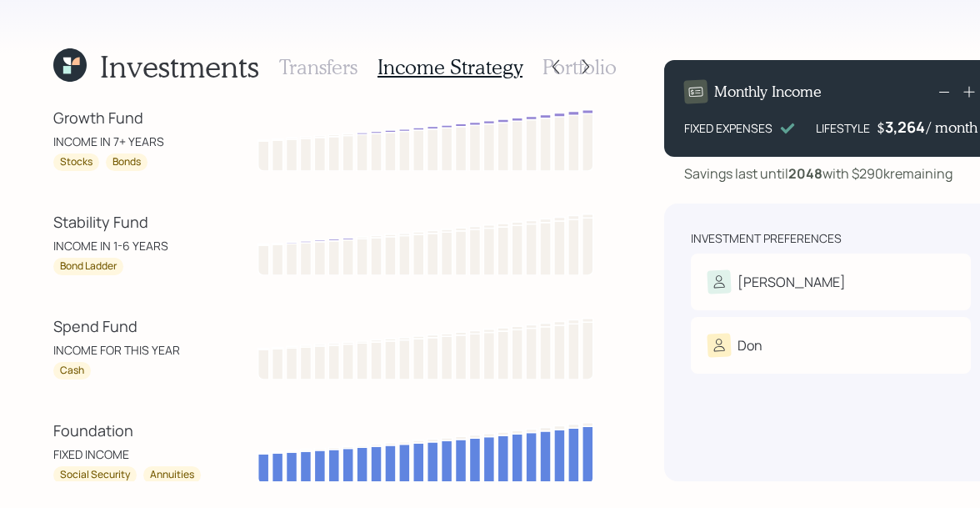
click at [93, 325] on div "Spend Fund" at bounding box center [128, 326] width 150 height 23
drag, startPoint x: 53, startPoint y: 321, endPoint x: 183, endPoint y: 353, distance: 134.6
click at [183, 353] on div "Spend Fund INCOME FOR THIS YEAR Cash" at bounding box center [128, 347] width 150 height 64
click at [66, 368] on div "Cash" at bounding box center [72, 370] width 24 height 14
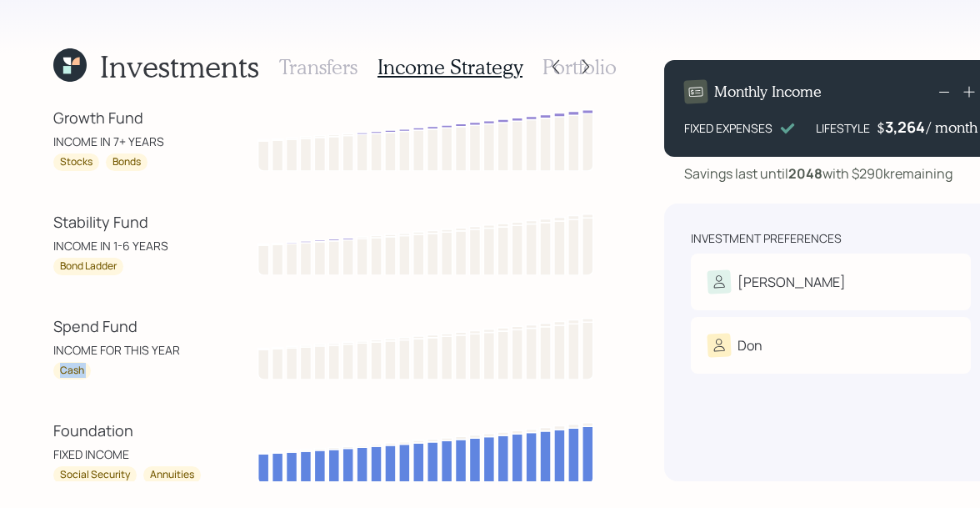
click at [66, 368] on div "Cash" at bounding box center [72, 370] width 24 height 14
drag, startPoint x: 85, startPoint y: 368, endPoint x: 51, endPoint y: 329, distance: 52.0
click at [51, 329] on div "Investments Transfers Income Strategy Portfolio Growth Fund INCOME IN 7+ YEARS …" at bounding box center [490, 254] width 980 height 508
drag, startPoint x: 98, startPoint y: 348, endPoint x: 178, endPoint y: 349, distance: 80.8
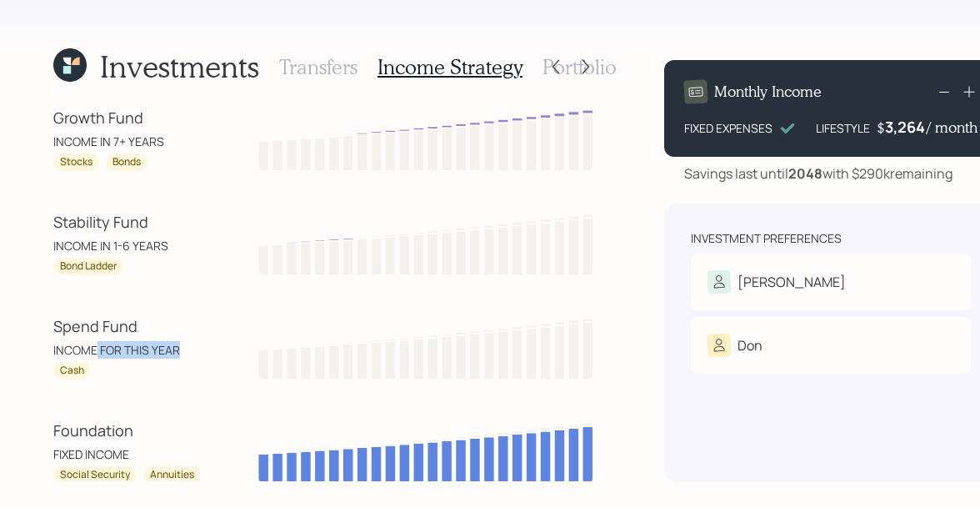
click at [178, 349] on div "INCOME FOR THIS YEAR" at bounding box center [128, 350] width 150 height 18
drag, startPoint x: 86, startPoint y: 370, endPoint x: 47, endPoint y: 320, distance: 63.5
click at [47, 320] on div "Investments Transfers Income Strategy Portfolio Growth Fund INCOME IN 7+ YEARS …" at bounding box center [490, 254] width 980 height 508
drag, startPoint x: 151, startPoint y: 221, endPoint x: 48, endPoint y: 220, distance: 102.5
click at [48, 220] on div "Investments Transfers Income Strategy Portfolio Growth Fund INCOME IN 7+ YEARS …" at bounding box center [490, 254] width 980 height 508
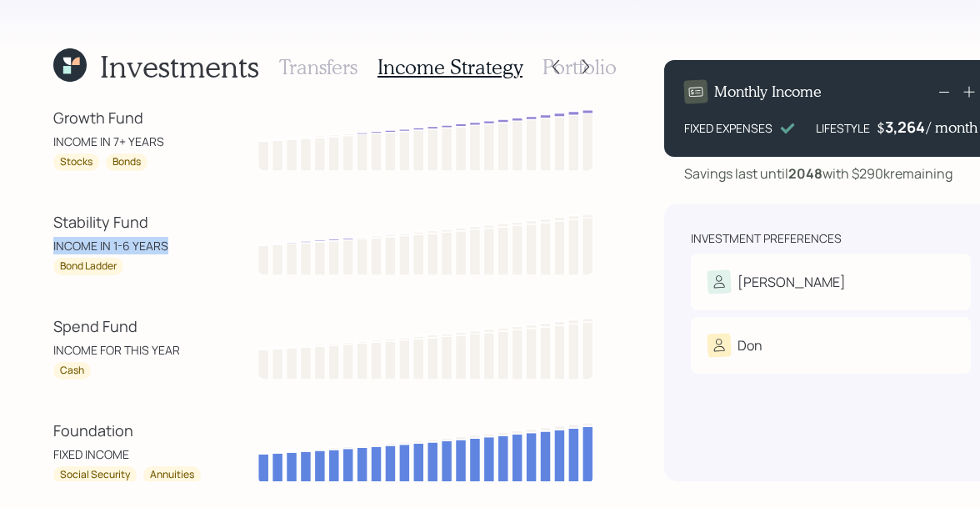
drag, startPoint x: 166, startPoint y: 245, endPoint x: 48, endPoint y: 248, distance: 117.5
click at [48, 248] on div "Investments Transfers Income Strategy Portfolio Growth Fund INCOME IN 7+ YEARS …" at bounding box center [490, 254] width 980 height 508
drag, startPoint x: 120, startPoint y: 268, endPoint x: 58, endPoint y: 269, distance: 61.7
click at [58, 269] on div "Bond Ladder" at bounding box center [88, 267] width 70 height 18
drag, startPoint x: 83, startPoint y: 371, endPoint x: 28, endPoint y: 371, distance: 55.0
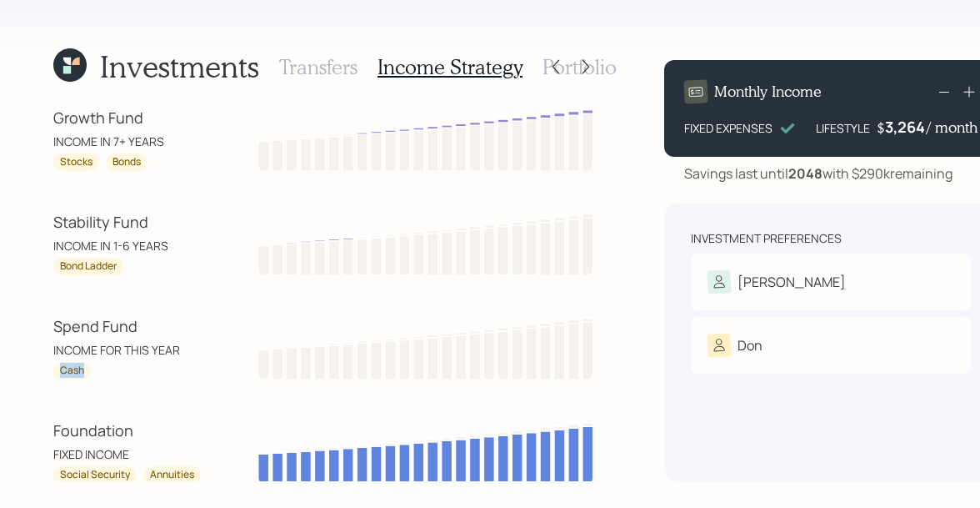
click at [28, 371] on div "Investments Transfers Income Strategy Portfolio Growth Fund INCOME IN 7+ YEARS …" at bounding box center [490, 254] width 980 height 508
drag, startPoint x: 117, startPoint y: 265, endPoint x: 50, endPoint y: 267, distance: 66.7
click at [50, 267] on div "Investments Transfers Income Strategy Portfolio Growth Fund INCOME IN 7+ YEARS …" at bounding box center [490, 254] width 980 height 508
drag, startPoint x: 168, startPoint y: 243, endPoint x: 52, endPoint y: 247, distance: 115.9
click at [52, 247] on div "Investments Transfers Income Strategy Portfolio Growth Fund INCOME IN 7+ YEARS …" at bounding box center [490, 254] width 980 height 508
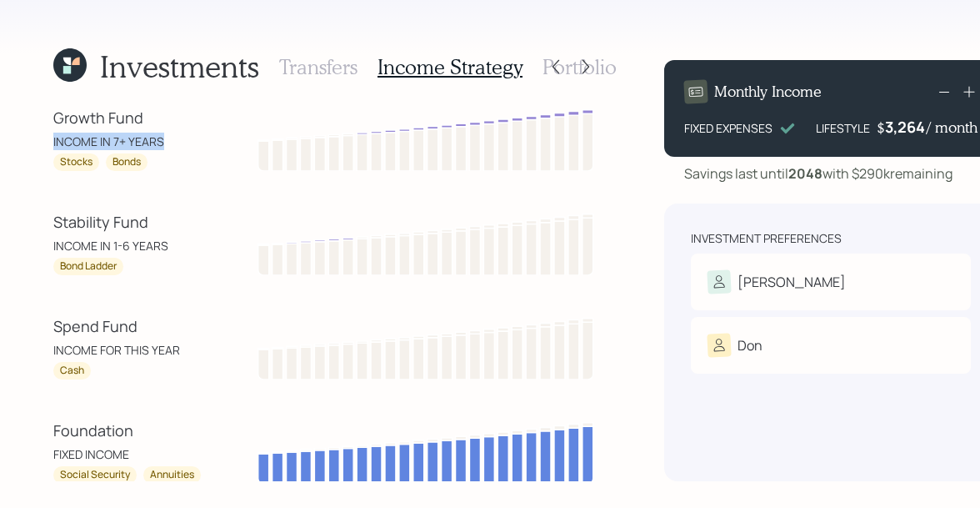
drag, startPoint x: 162, startPoint y: 141, endPoint x: 43, endPoint y: 134, distance: 119.4
click at [43, 134] on div "Investments Transfers Income Strategy Portfolio Growth Fund INCOME IN 7+ YEARS …" at bounding box center [490, 254] width 980 height 508
drag, startPoint x: 60, startPoint y: 163, endPoint x: 147, endPoint y: 161, distance: 86.7
click at [147, 161] on div "Stocks Bonds" at bounding box center [128, 162] width 150 height 18
drag, startPoint x: 165, startPoint y: 139, endPoint x: 53, endPoint y: 118, distance: 114.6
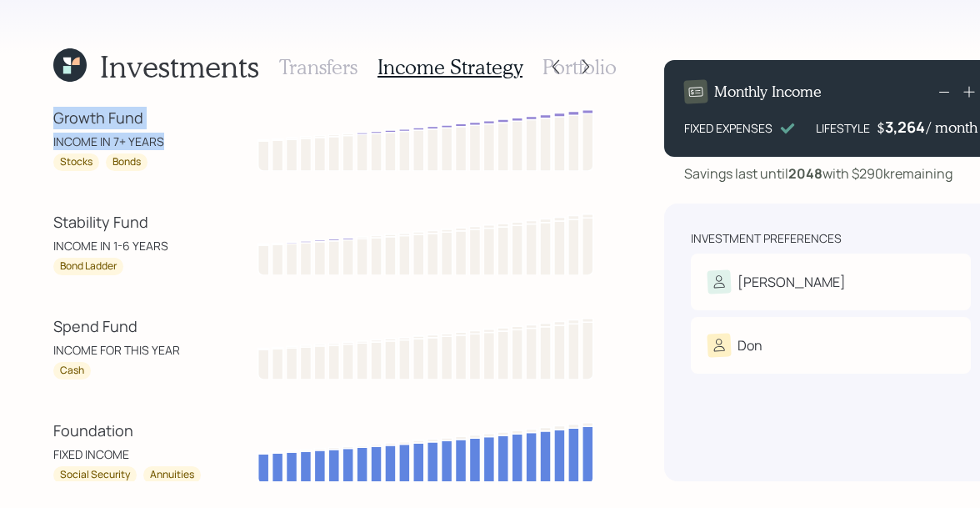
click at [53, 118] on div "Growth Fund INCOME IN 7+ YEARS Stocks Bonds" at bounding box center [128, 139] width 150 height 64
click at [130, 131] on div "Growth Fund INCOME IN 7+ YEARS Stocks Bonds" at bounding box center [128, 139] width 150 height 64
drag, startPoint x: 156, startPoint y: 141, endPoint x: 53, endPoint y: 127, distance: 103.5
click at [53, 127] on div "Growth Fund INCOME IN 7+ YEARS Stocks Bonds" at bounding box center [128, 139] width 150 height 64
click at [53, 127] on div "Growth Fund" at bounding box center [128, 118] width 150 height 23
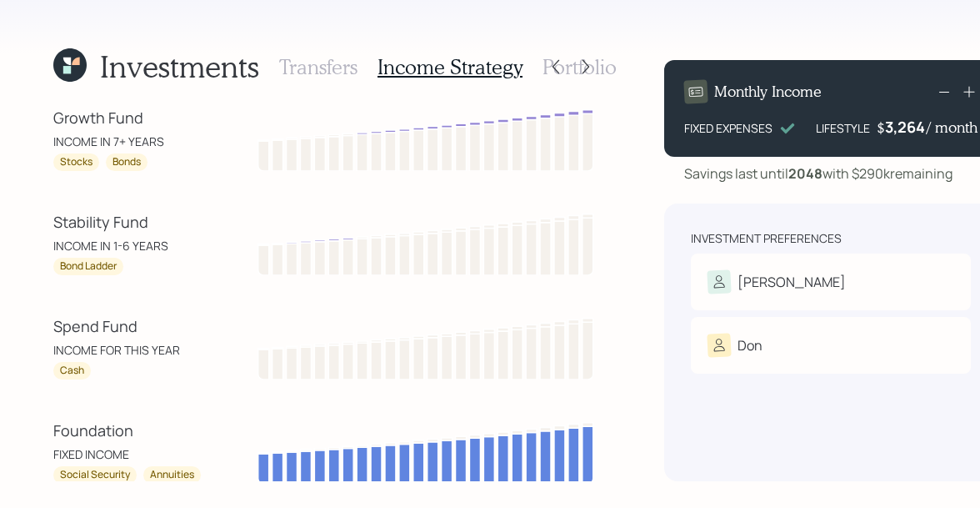
click at [343, 69] on h3 "Transfers" at bounding box center [318, 67] width 78 height 24
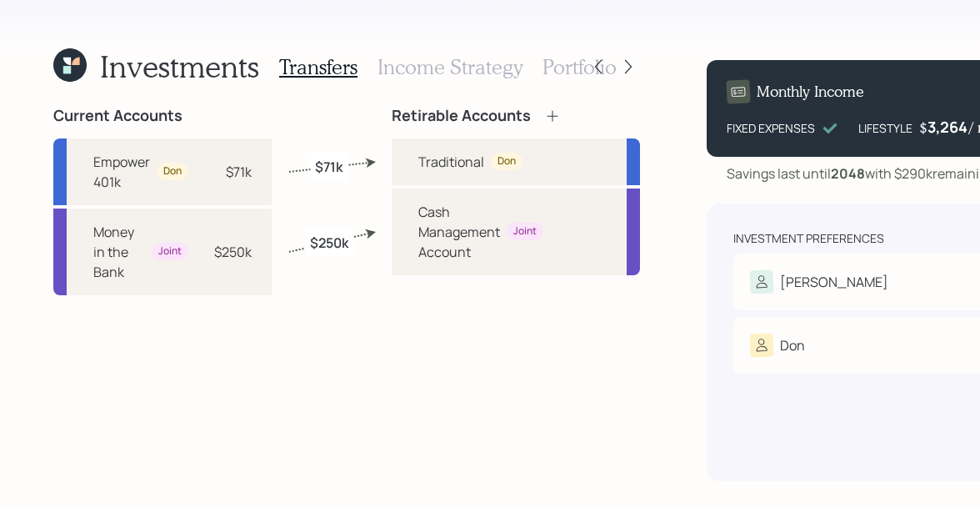
click at [73, 70] on icon at bounding box center [69, 64] width 33 height 33
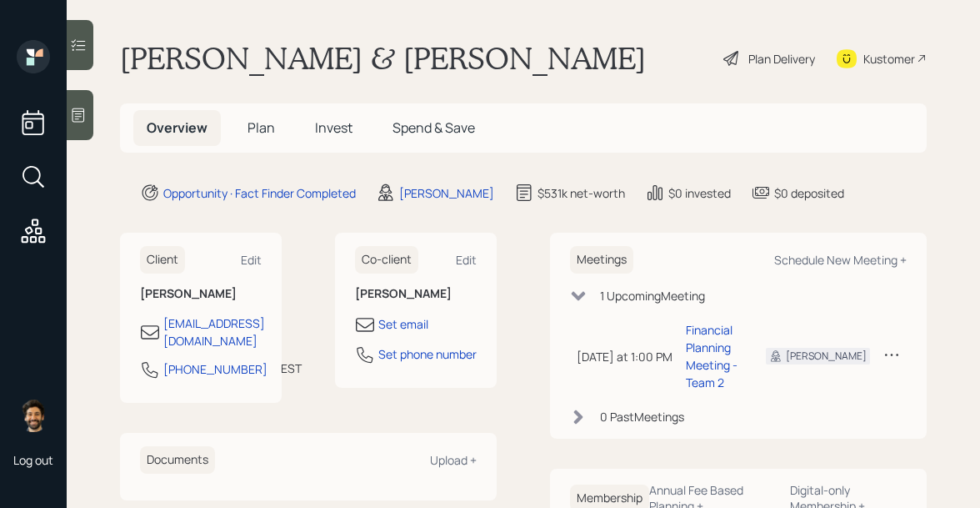
click at [249, 124] on span "Plan" at bounding box center [262, 127] width 28 height 18
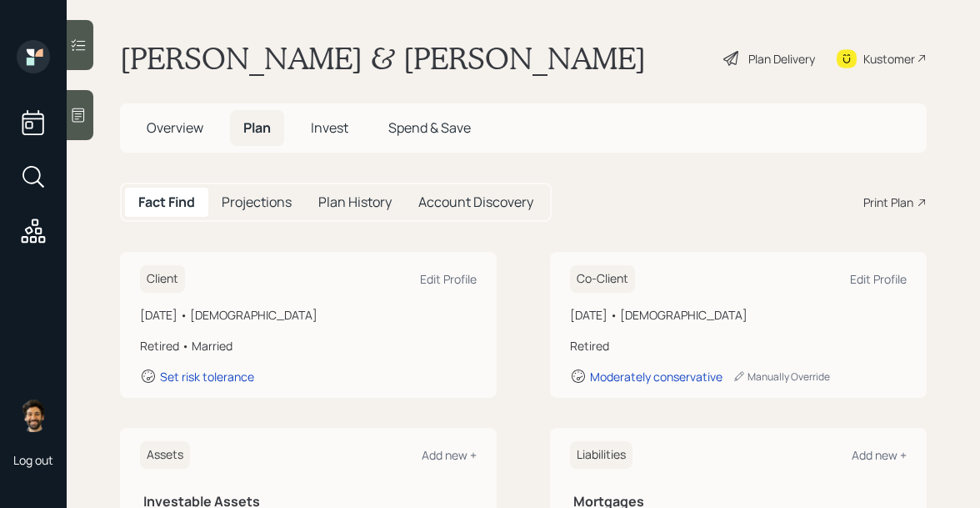
click at [771, 56] on div "Plan Delivery" at bounding box center [781, 59] width 67 height 18
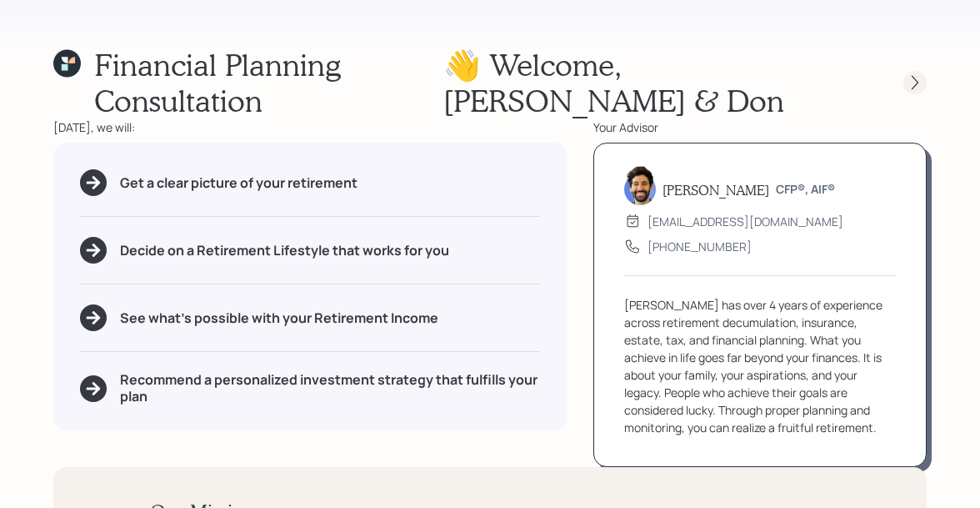
click at [908, 89] on icon at bounding box center [915, 82] width 17 height 17
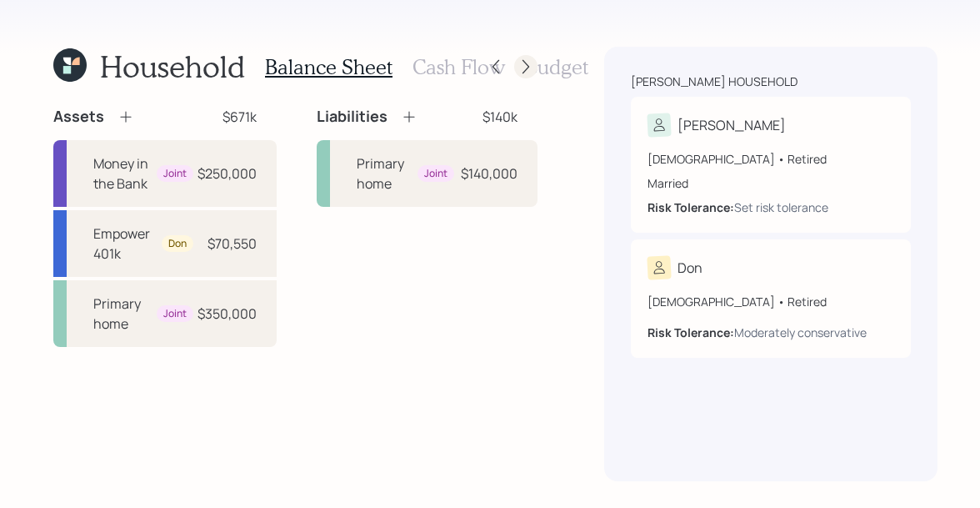
click at [525, 69] on icon at bounding box center [526, 66] width 17 height 17
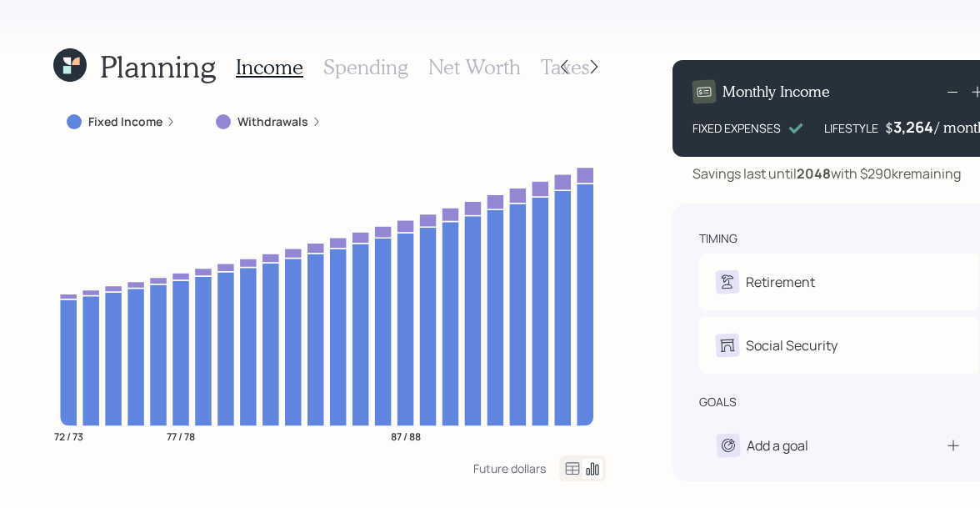
click at [374, 67] on h3 "Spending" at bounding box center [365, 67] width 85 height 24
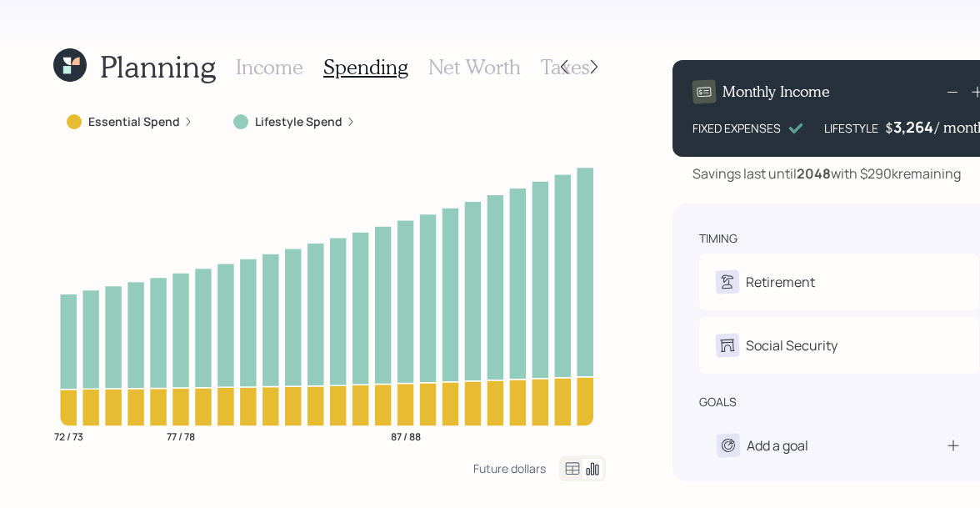
click at [280, 72] on h3 "Income" at bounding box center [270, 67] width 68 height 24
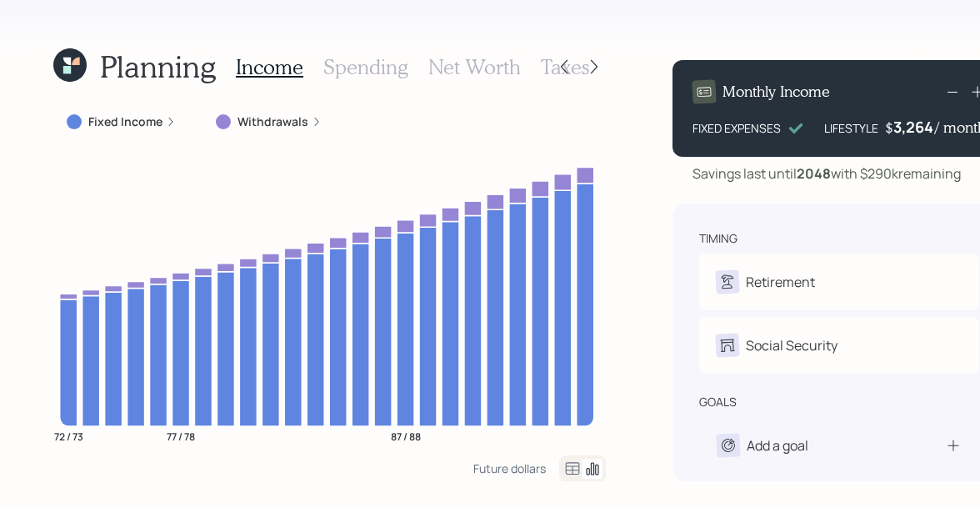
click at [913, 128] on div "3,264" at bounding box center [914, 127] width 42 height 20
click at [913, 128] on div "3264" at bounding box center [914, 127] width 42 height 20
click at [719, 40] on div "Planning Income Spending Net Worth Taxes Fixed Income Withdrawals 72 / 73 77 / …" at bounding box center [490, 254] width 980 height 508
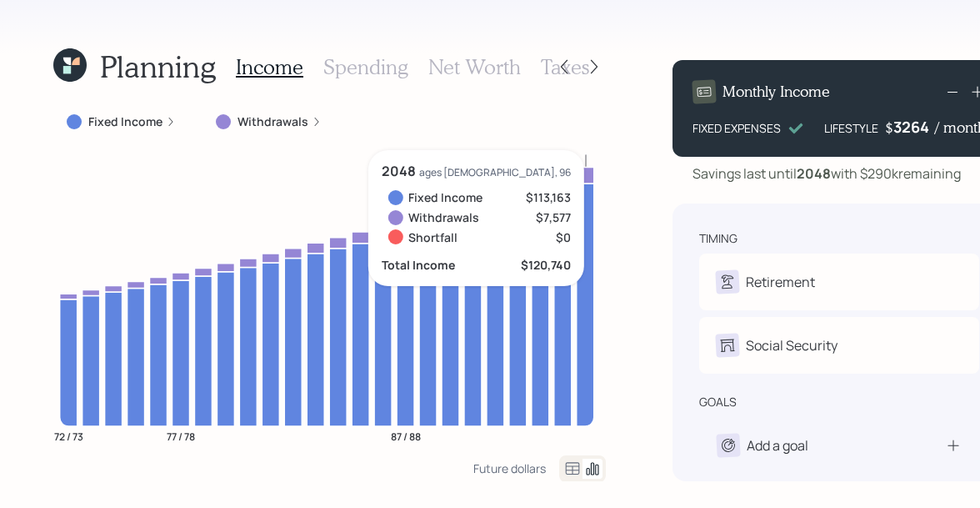
click at [904, 126] on div "3264" at bounding box center [914, 127] width 42 height 20
click at [533, 114] on div "Fixed Income Withdrawals" at bounding box center [329, 122] width 553 height 30
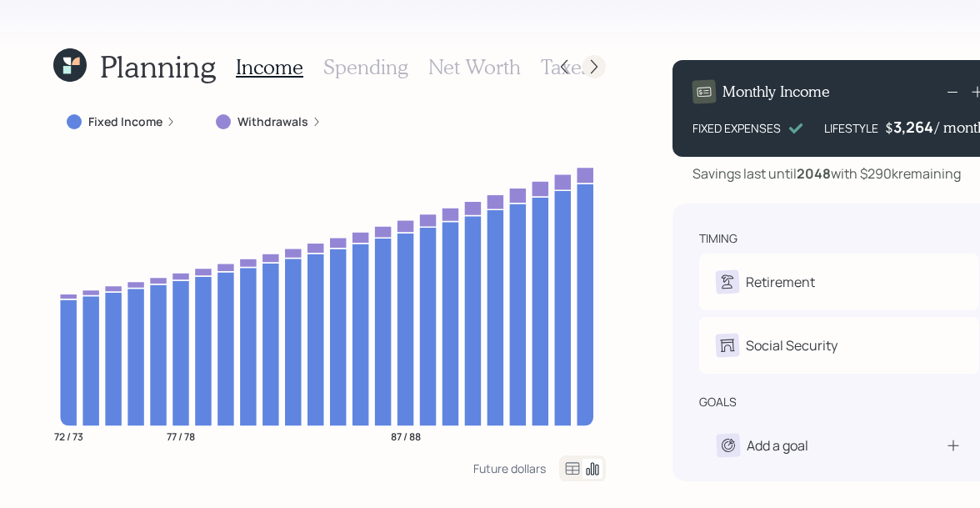
click at [588, 64] on icon at bounding box center [594, 66] width 17 height 17
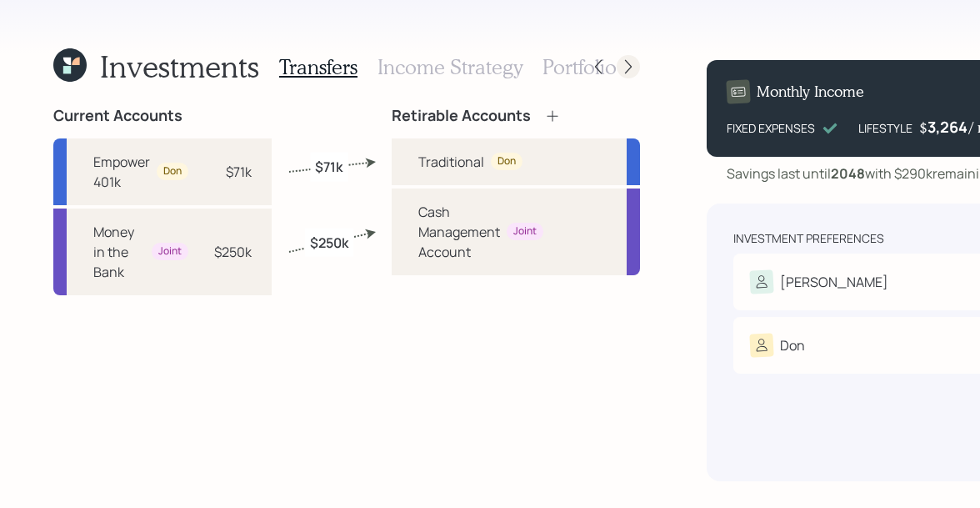
click at [631, 61] on icon at bounding box center [628, 66] width 17 height 17
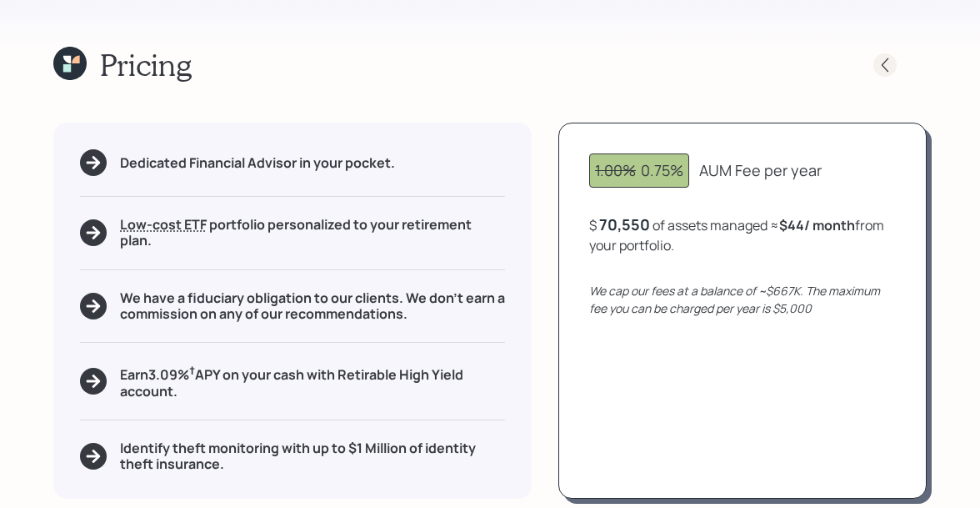
click at [884, 71] on icon at bounding box center [885, 65] width 17 height 17
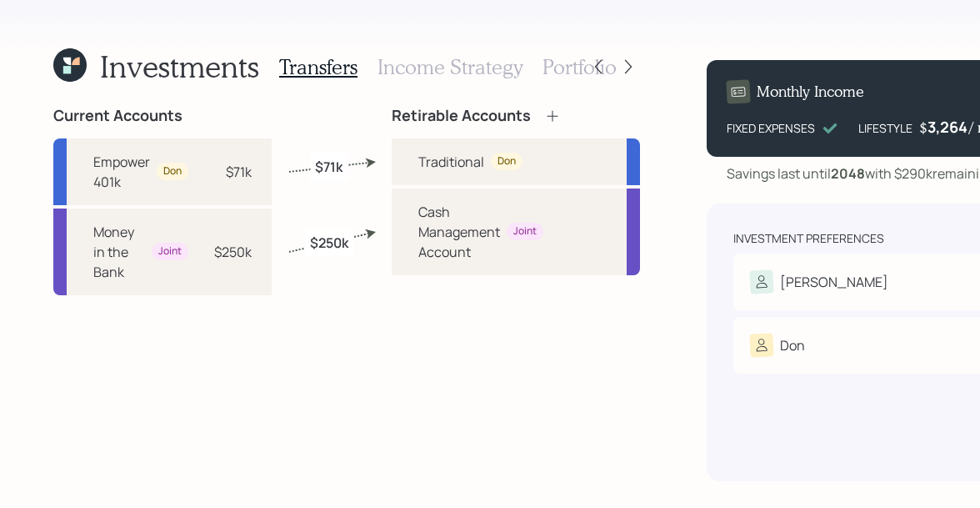
click at [470, 72] on h3 "Income Strategy" at bounding box center [450, 67] width 145 height 24
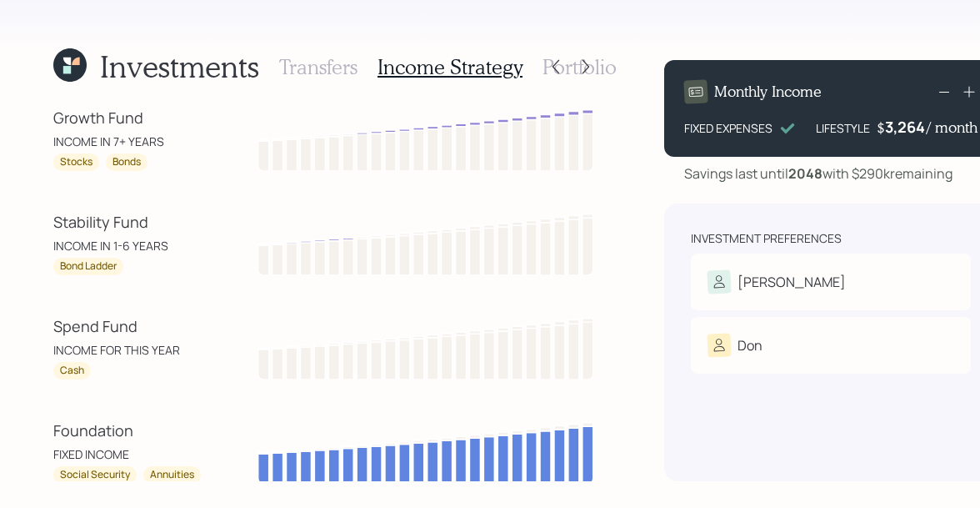
click at [603, 61] on h3 "Portfolio" at bounding box center [580, 67] width 74 height 24
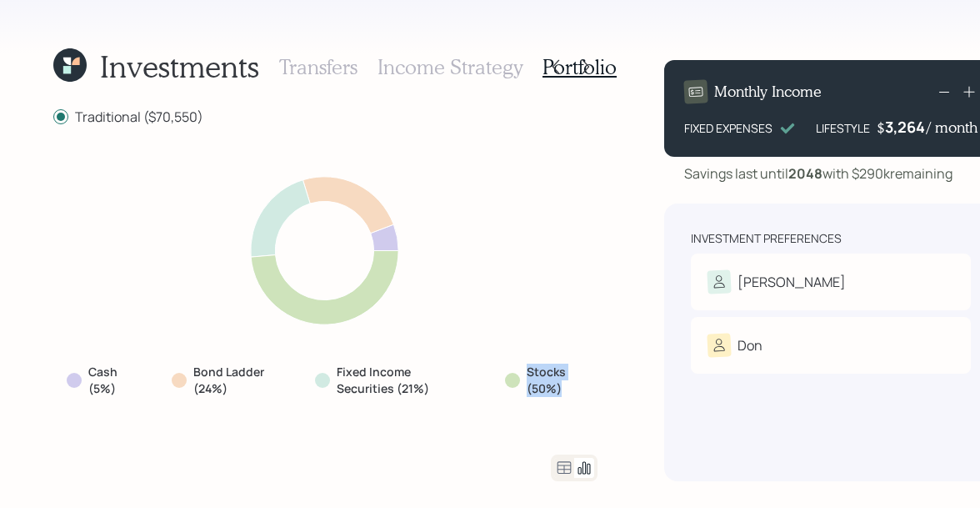
drag, startPoint x: 564, startPoint y: 393, endPoint x: 512, endPoint y: 369, distance: 57.8
click at [512, 369] on div "Stocks (50%)" at bounding box center [544, 379] width 79 height 33
drag, startPoint x: 428, startPoint y: 388, endPoint x: 328, endPoint y: 371, distance: 102.2
click at [328, 371] on div "Fixed Income Securities (21%)" at bounding box center [390, 379] width 151 height 33
drag, startPoint x: 234, startPoint y: 383, endPoint x: 178, endPoint y: 356, distance: 63.0
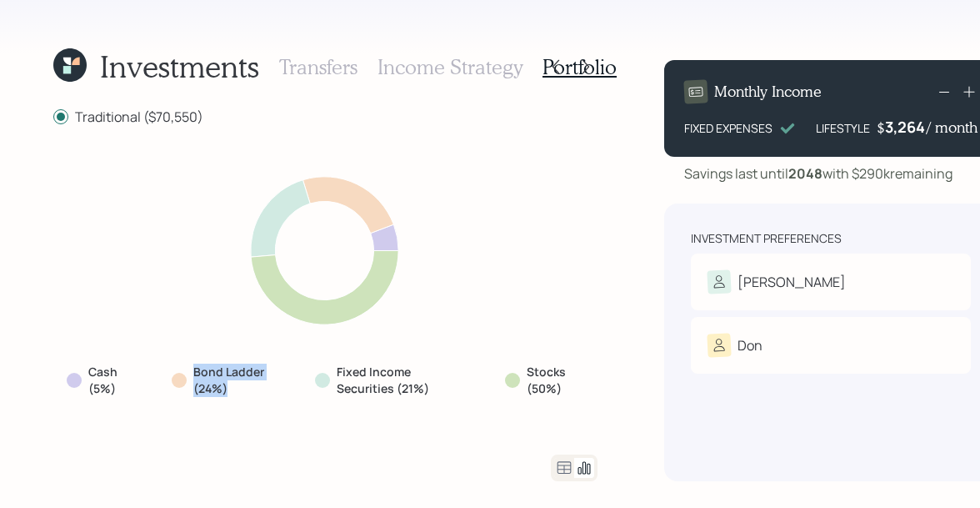
click at [178, 356] on div "Cash (5%) Bond Ladder (24%) Fixed Income Securities (21%) Stocks (50%)" at bounding box center [325, 290] width 544 height 288
drag, startPoint x: 130, startPoint y: 387, endPoint x: 75, endPoint y: 357, distance: 62.7
click at [75, 357] on div "Cash (5%) Bond Ladder (24%) Fixed Income Securities (21%) Stocks (50%)" at bounding box center [325, 290] width 544 height 288
drag, startPoint x: 567, startPoint y: 388, endPoint x: 513, endPoint y: 370, distance: 57.2
click at [513, 370] on div "Stocks (50%)" at bounding box center [544, 379] width 79 height 33
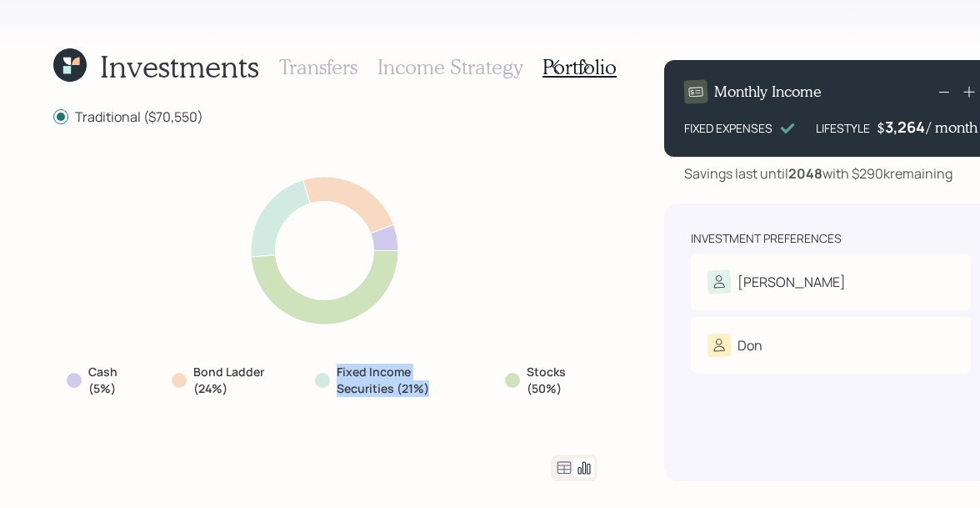
drag, startPoint x: 431, startPoint y: 387, endPoint x: 323, endPoint y: 370, distance: 108.8
click at [323, 370] on div "Fixed Income Securities (21%)" at bounding box center [390, 379] width 151 height 33
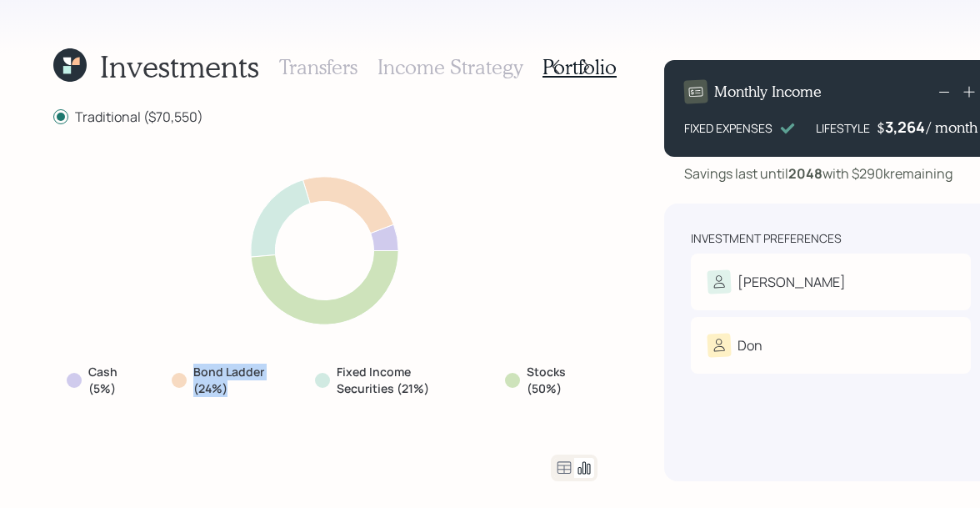
drag, startPoint x: 243, startPoint y: 388, endPoint x: 191, endPoint y: 373, distance: 54.0
click at [191, 373] on div "Bond Ladder (24%)" at bounding box center [223, 379] width 103 height 33
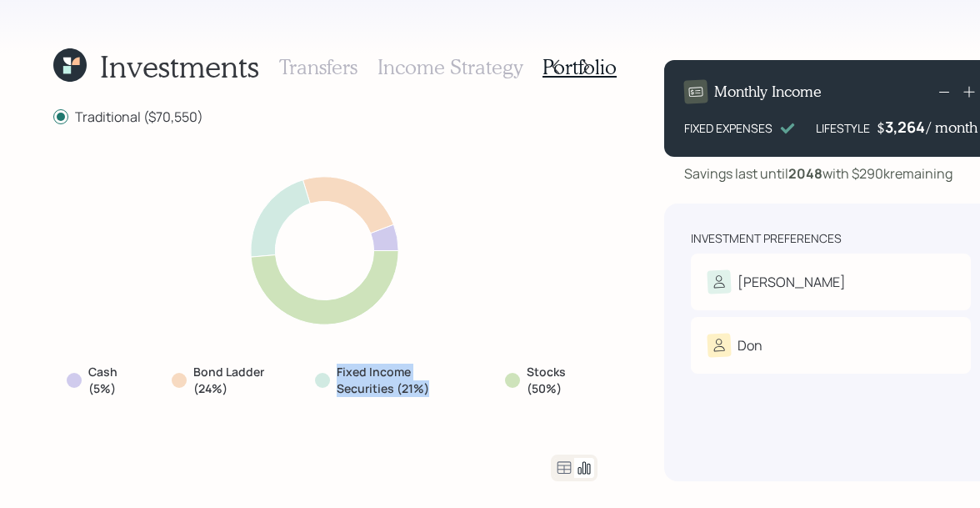
drag, startPoint x: 430, startPoint y: 394, endPoint x: 334, endPoint y: 370, distance: 98.8
click at [334, 370] on div "Fixed Income Securities (21%)" at bounding box center [390, 379] width 151 height 33
click at [244, 373] on label "Bond Ladder (24%)" at bounding box center [232, 379] width 78 height 33
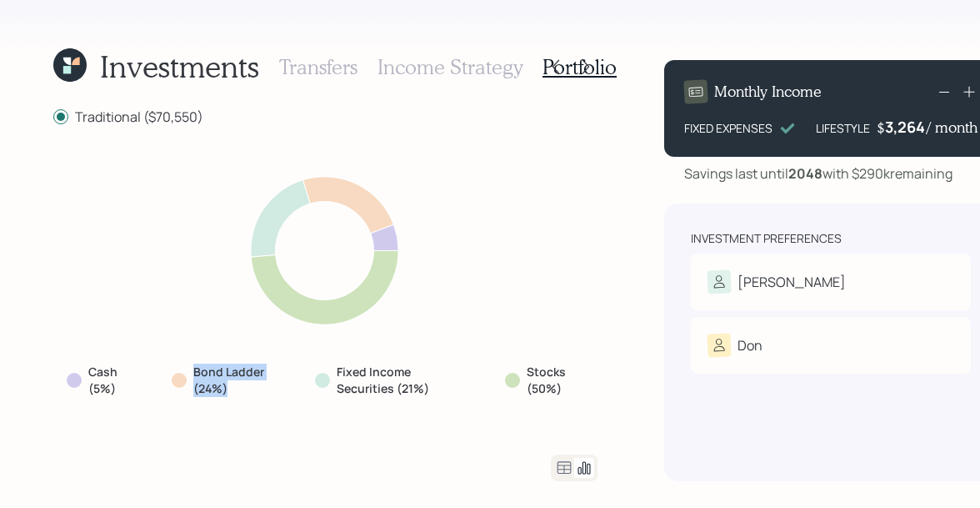
drag, startPoint x: 237, startPoint y: 391, endPoint x: 183, endPoint y: 372, distance: 57.5
click at [183, 372] on div "Bond Ladder (24%)" at bounding box center [223, 379] width 103 height 33
click at [101, 389] on label "Cash (5%)" at bounding box center [108, 379] width 40 height 33
drag, startPoint x: 118, startPoint y: 387, endPoint x: 76, endPoint y: 370, distance: 45.7
click at [76, 370] on div "Cash (5%)" at bounding box center [99, 379] width 65 height 33
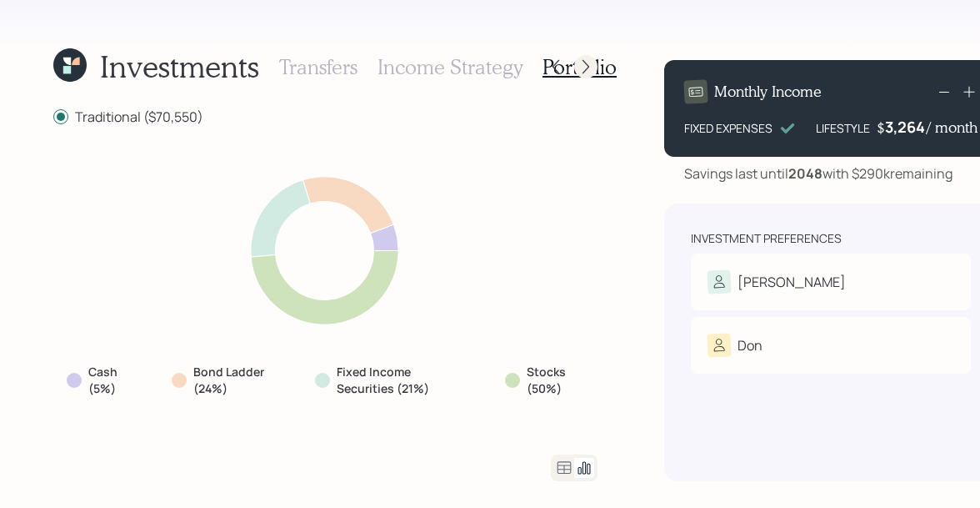
click at [582, 67] on icon at bounding box center [586, 66] width 17 height 17
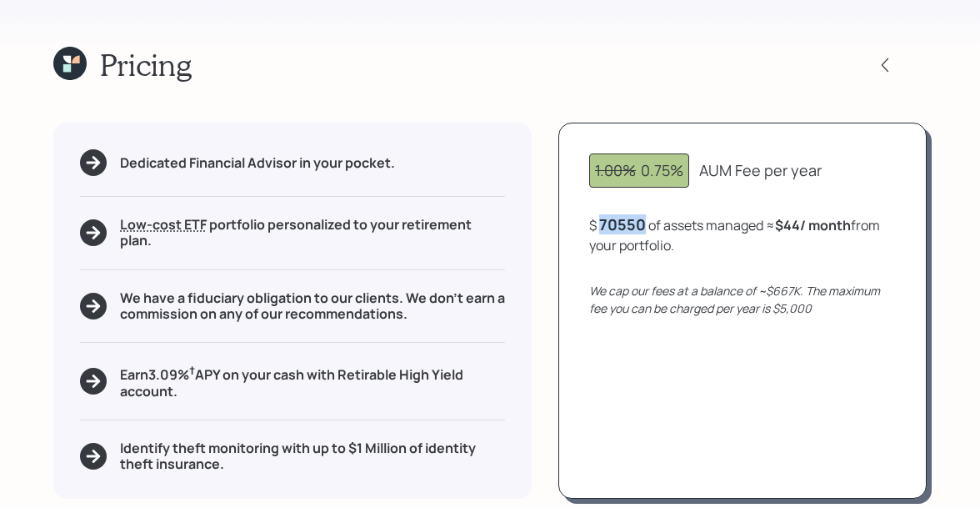
drag, startPoint x: 651, startPoint y: 228, endPoint x: 580, endPoint y: 219, distance: 71.4
click at [580, 219] on div "1.00% 0.75% AUM Fee per year $ 70550 of assets managed ≈ $44 / month from your …" at bounding box center [742, 311] width 368 height 376
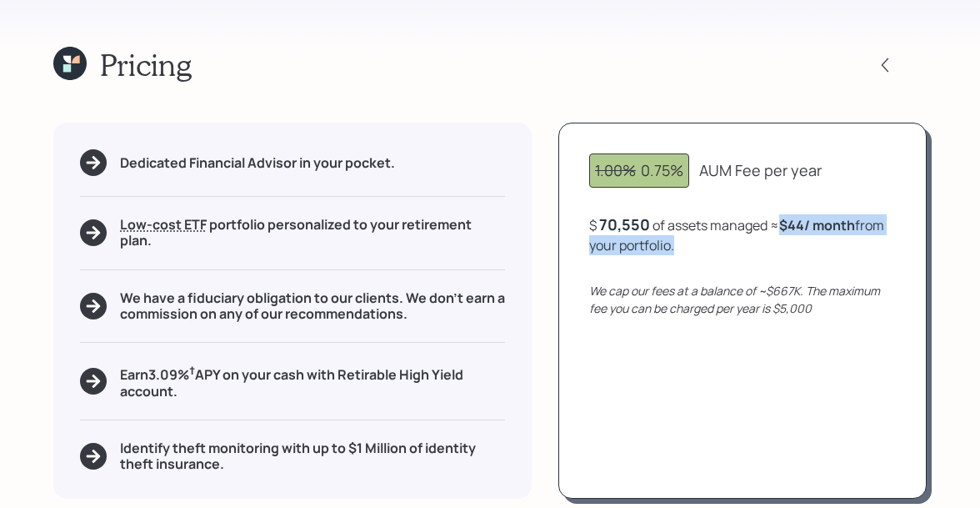
drag, startPoint x: 681, startPoint y: 248, endPoint x: 783, endPoint y: 223, distance: 104.9
click at [783, 223] on div "$ 70,550 of assets managed ≈ $44 / month from your portfolio ." at bounding box center [742, 234] width 307 height 41
click at [68, 61] on icon at bounding box center [67, 60] width 8 height 8
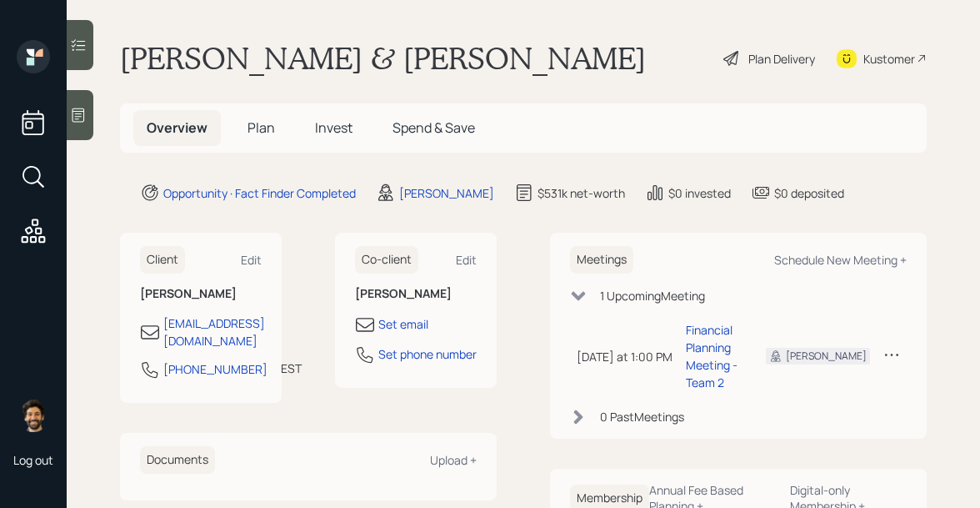
click at [258, 123] on span "Plan" at bounding box center [262, 127] width 28 height 18
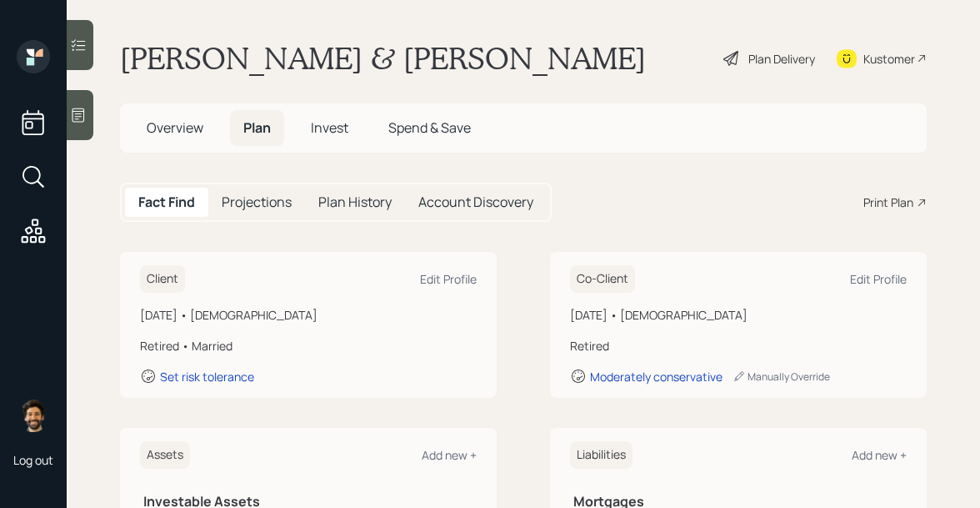
click at [187, 129] on span "Overview" at bounding box center [175, 127] width 57 height 18
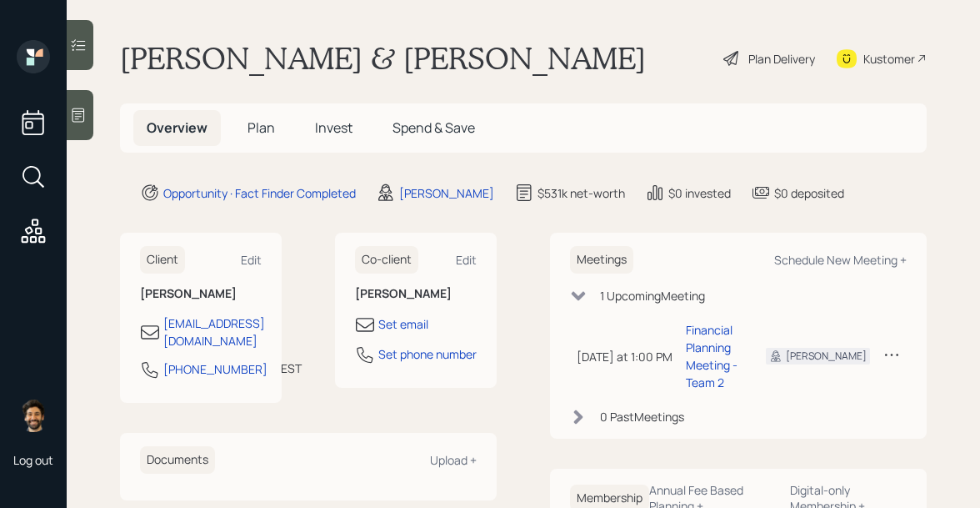
click at [268, 124] on span "Plan" at bounding box center [262, 127] width 28 height 18
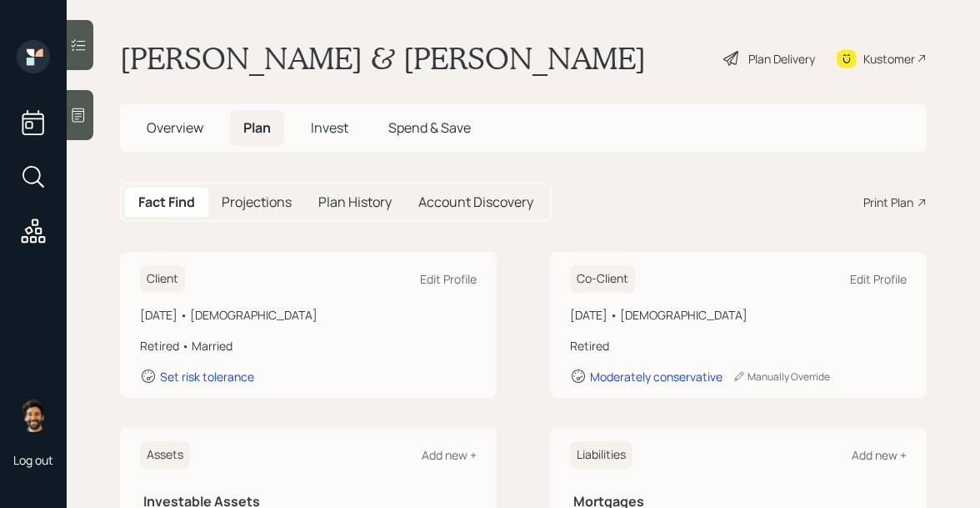
click at [888, 198] on div "Print Plan" at bounding box center [888, 202] width 50 height 18
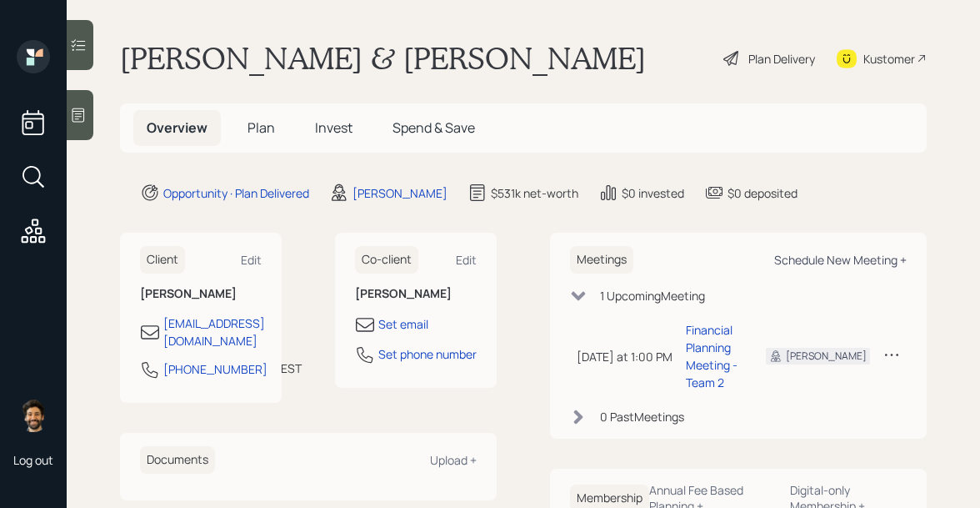
click at [796, 266] on div "Schedule New Meeting +" at bounding box center [840, 260] width 133 height 16
select select "f14b762f-c7c2-4b89-9227-8fa891345eea"
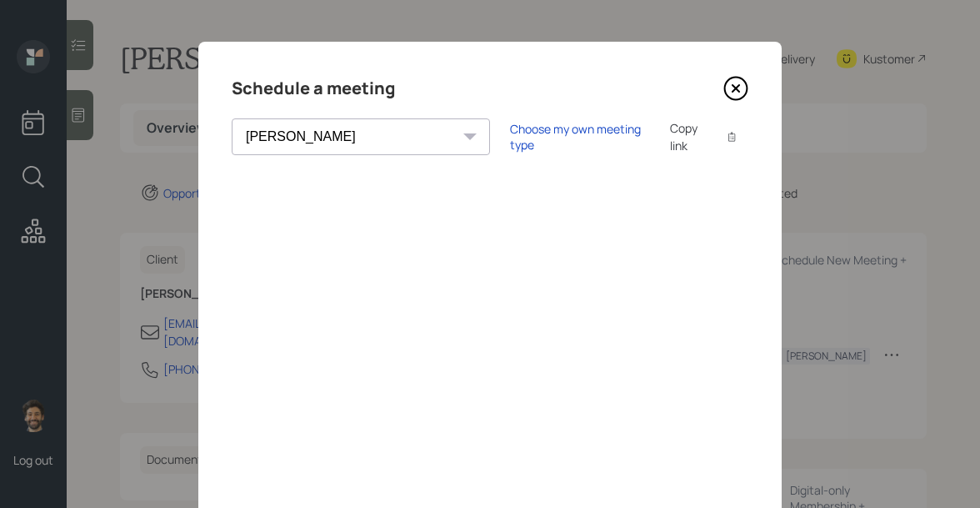
click at [729, 82] on icon at bounding box center [735, 88] width 25 height 25
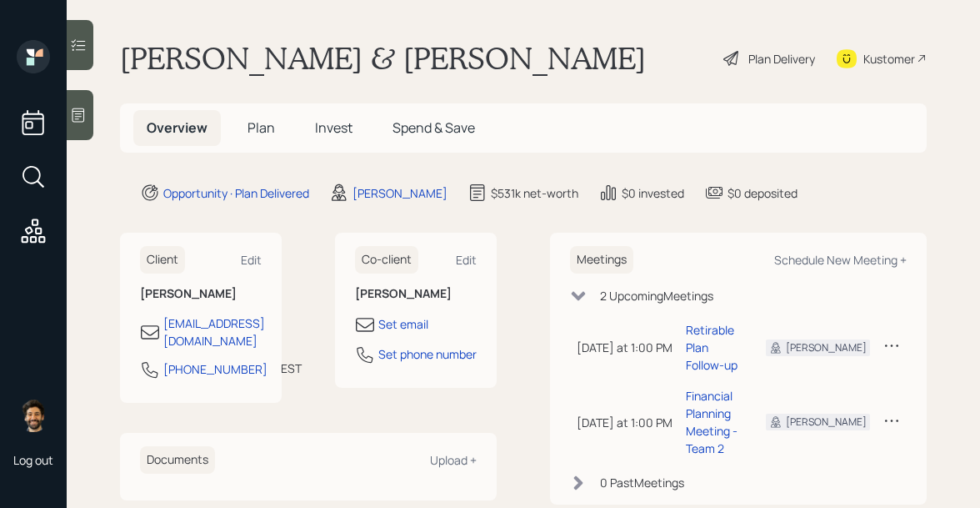
click at [276, 128] on h5 "Plan" at bounding box center [261, 128] width 54 height 36
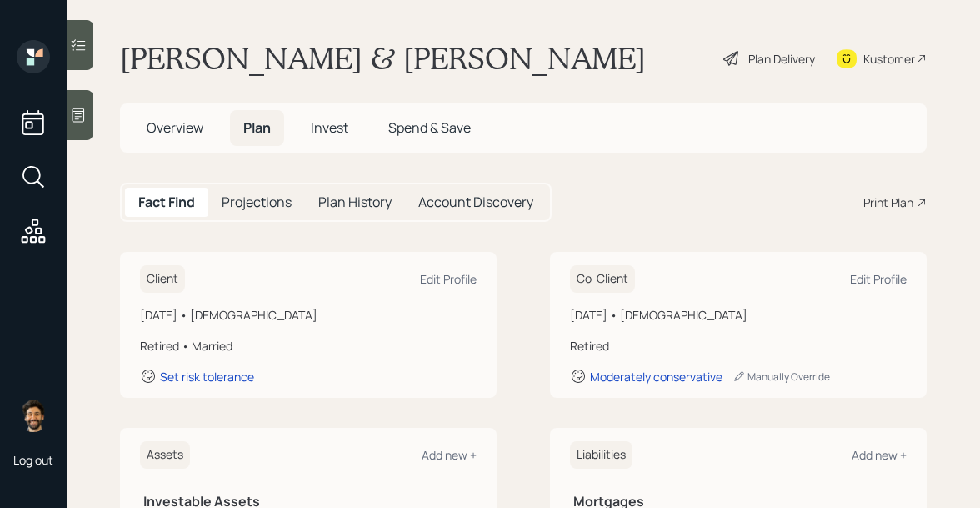
click at [322, 120] on span "Invest" at bounding box center [330, 127] width 38 height 18
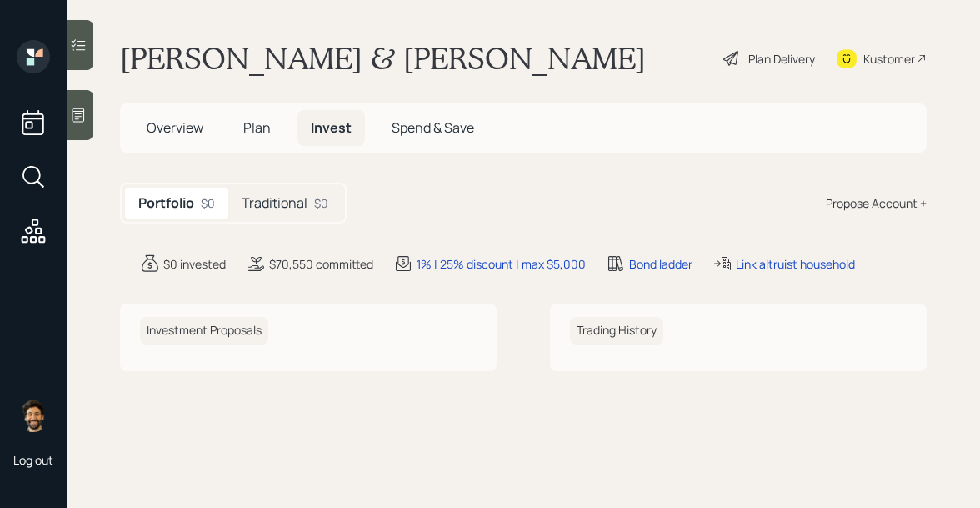
click at [270, 126] on h5 "Plan" at bounding box center [257, 128] width 54 height 36
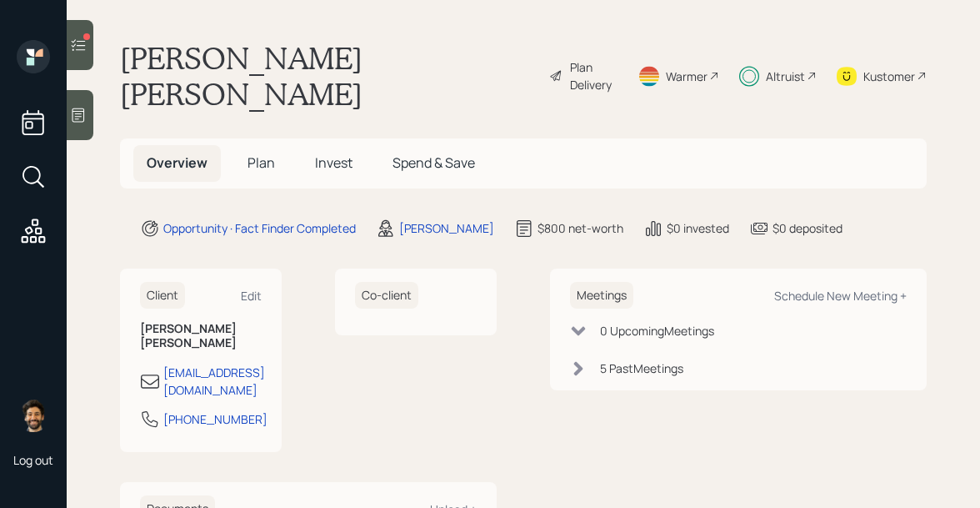
click at [267, 153] on span "Plan" at bounding box center [262, 162] width 28 height 18
